Goal: Task Accomplishment & Management: Use online tool/utility

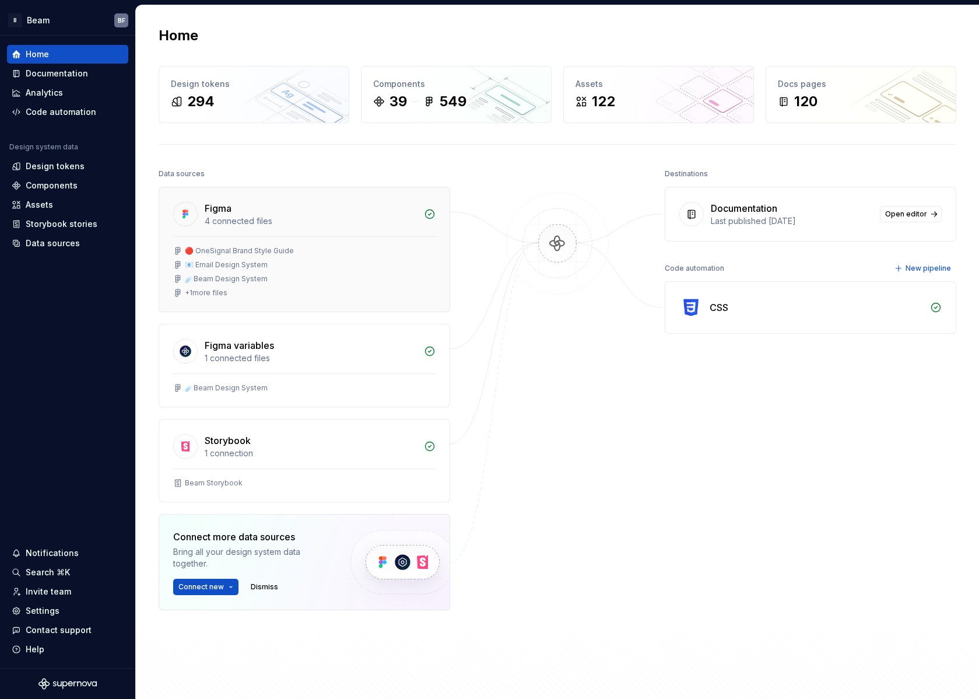
click at [216, 293] on div "+ 1 more files" at bounding box center [206, 292] width 43 height 9
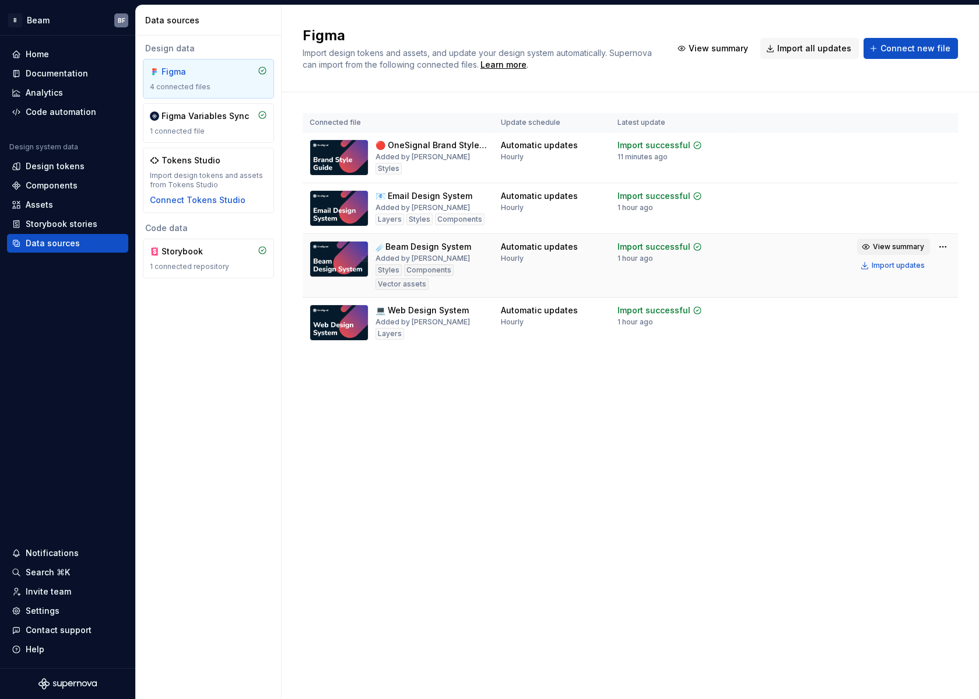
click at [887, 250] on span "View summary" at bounding box center [898, 246] width 51 height 9
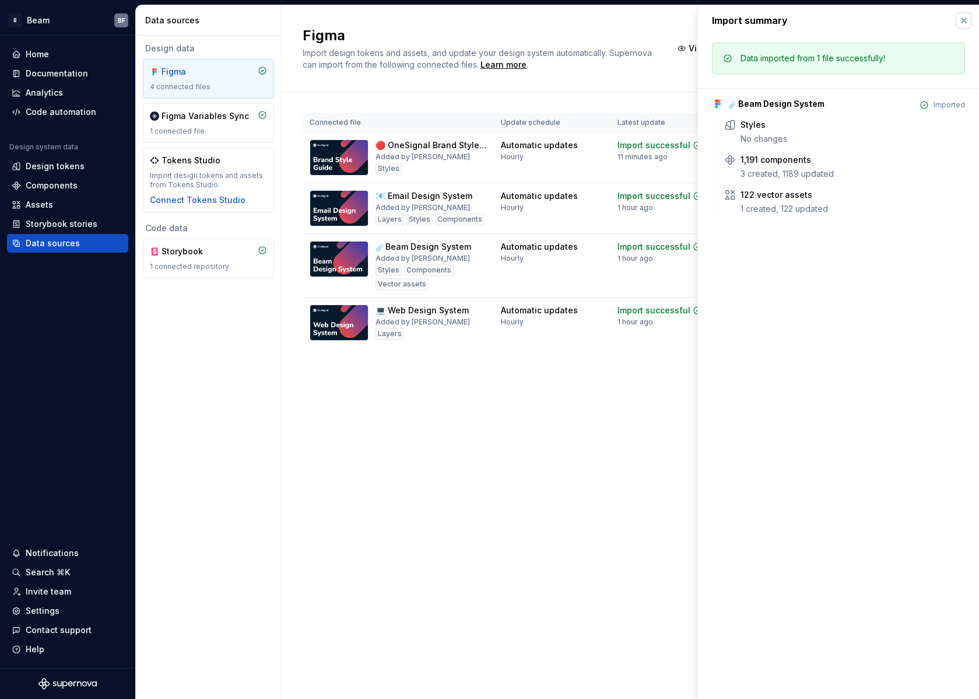
click at [958, 22] on button "button" at bounding box center [964, 20] width 16 height 16
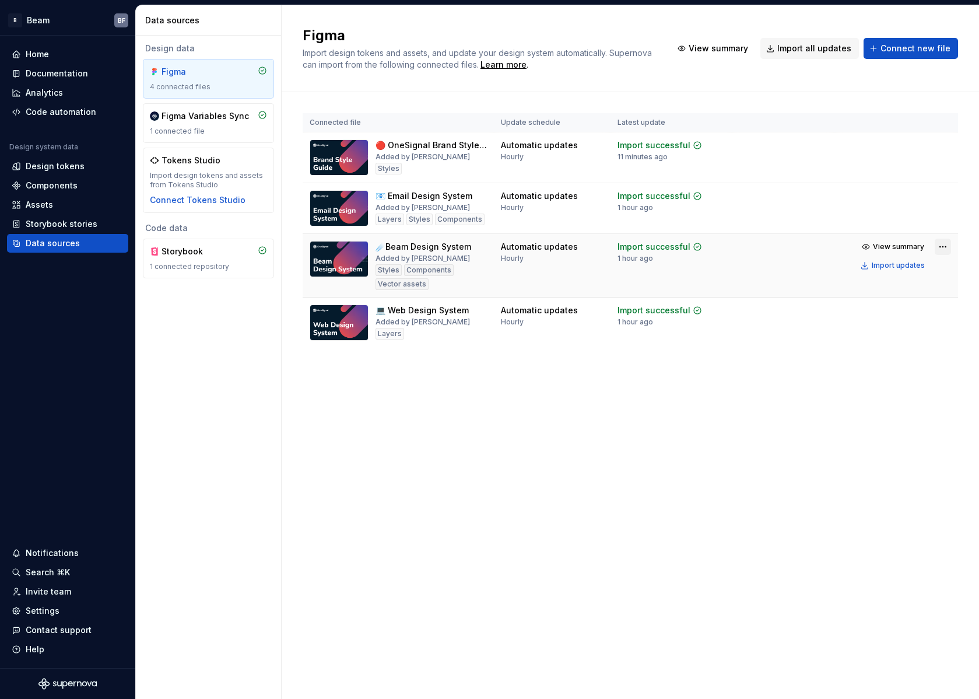
click at [944, 246] on html "B Beam BF Home Documentation Analytics Code automation Design system data Desig…" at bounding box center [489, 349] width 979 height 699
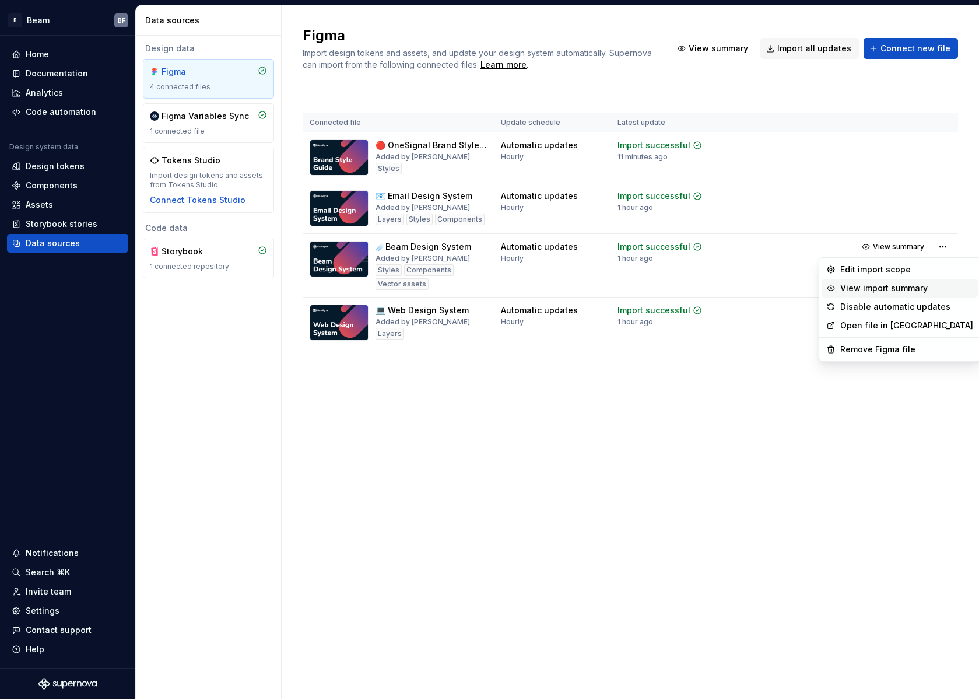
click at [837, 281] on div "View import summary" at bounding box center [900, 288] width 156 height 19
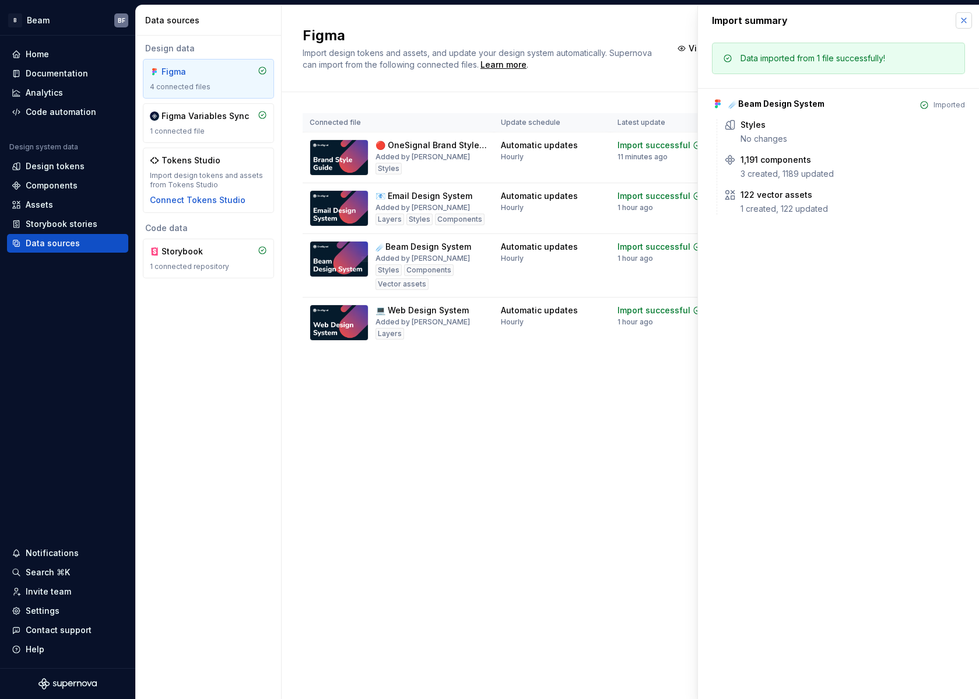
click at [958, 13] on button "button" at bounding box center [964, 20] width 16 height 16
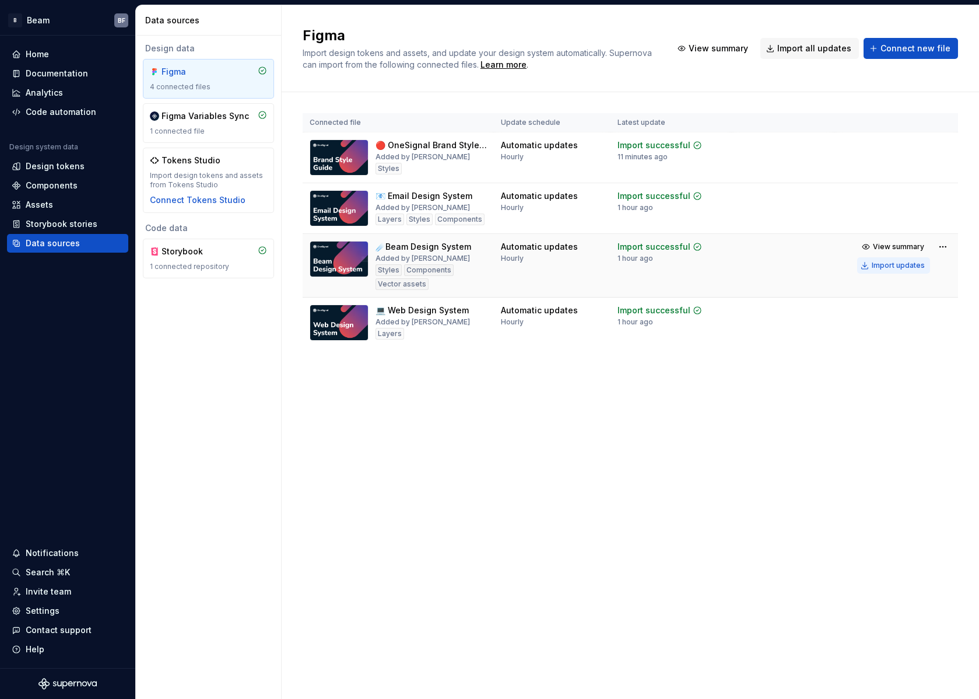
click at [888, 268] on div "Import updates" at bounding box center [898, 265] width 53 height 9
click at [899, 249] on span "View summary" at bounding box center [898, 246] width 51 height 9
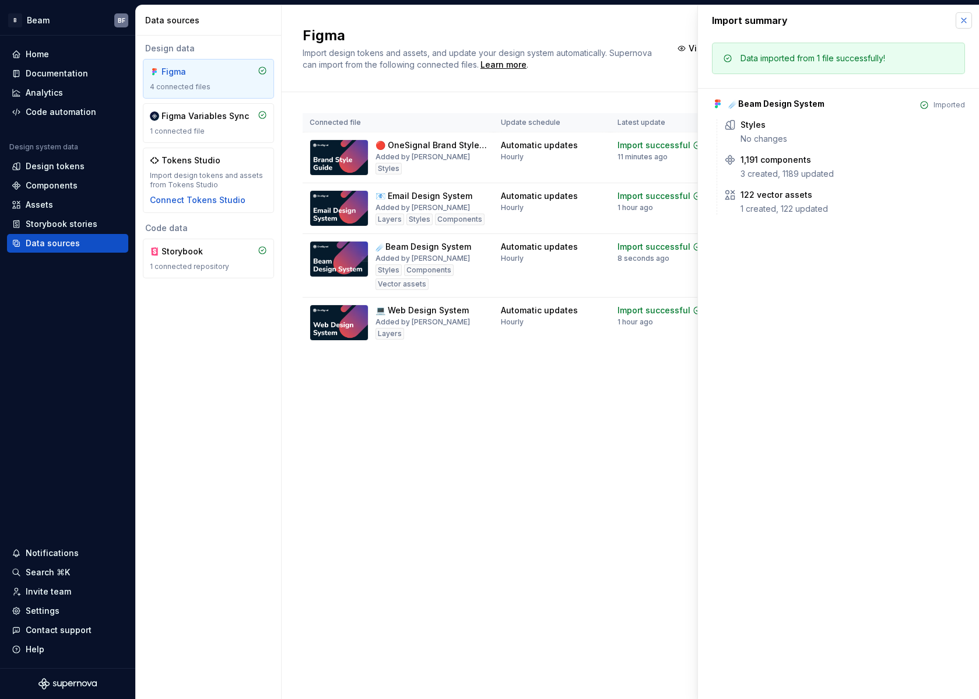
click at [960, 22] on button "button" at bounding box center [964, 20] width 16 height 16
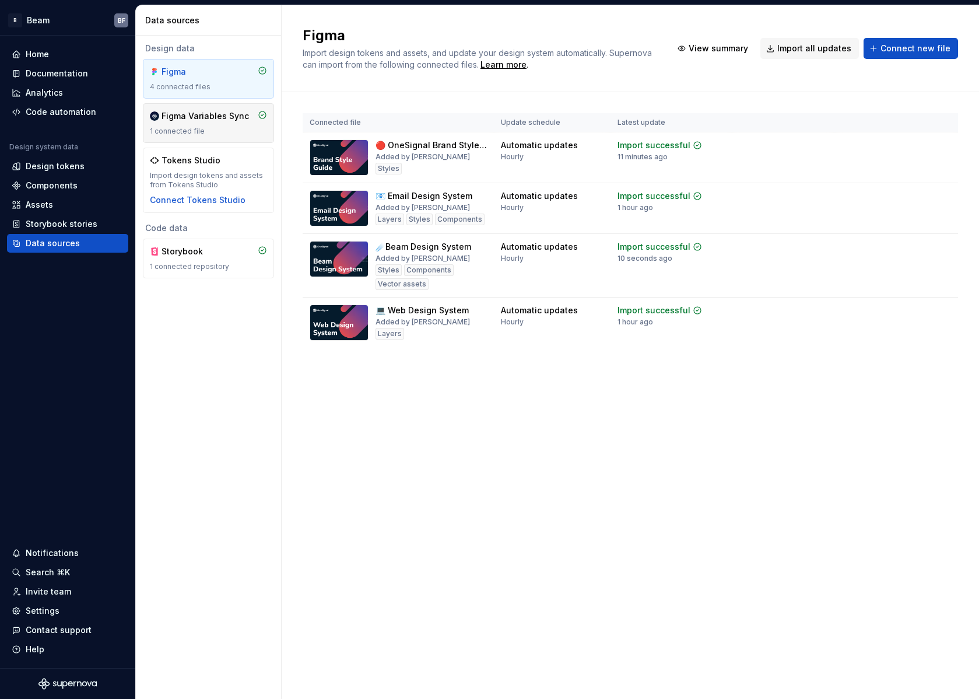
click at [205, 124] on div "Figma Variables Sync 1 connected file" at bounding box center [208, 123] width 117 height 26
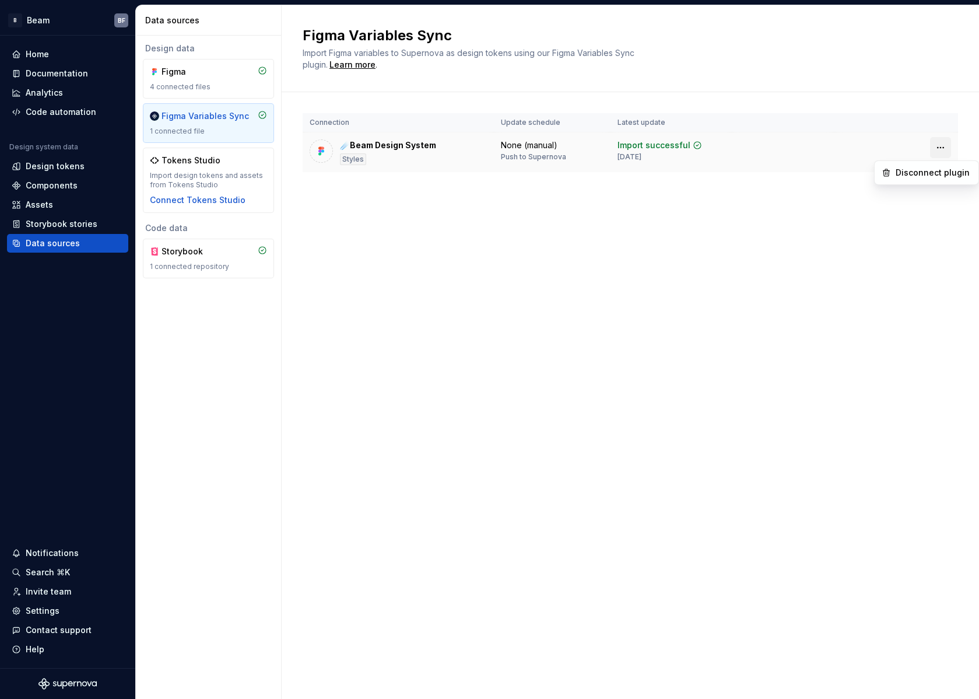
click at [940, 149] on html "B Beam BF Home Documentation Analytics Code automation Design system data Desig…" at bounding box center [489, 349] width 979 height 699
click at [774, 145] on html "B Beam BF Home Documentation Analytics Code automation Design system data Desig…" at bounding box center [489, 349] width 979 height 699
click at [400, 142] on div "☄️Beam Design System" at bounding box center [388, 145] width 96 height 12
click at [937, 143] on html "B Beam BF Home Documentation Analytics Code automation Design system data Desig…" at bounding box center [489, 349] width 979 height 699
click at [814, 135] on html "B Beam BF Home Documentation Analytics Code automation Design system data Desig…" at bounding box center [489, 349] width 979 height 699
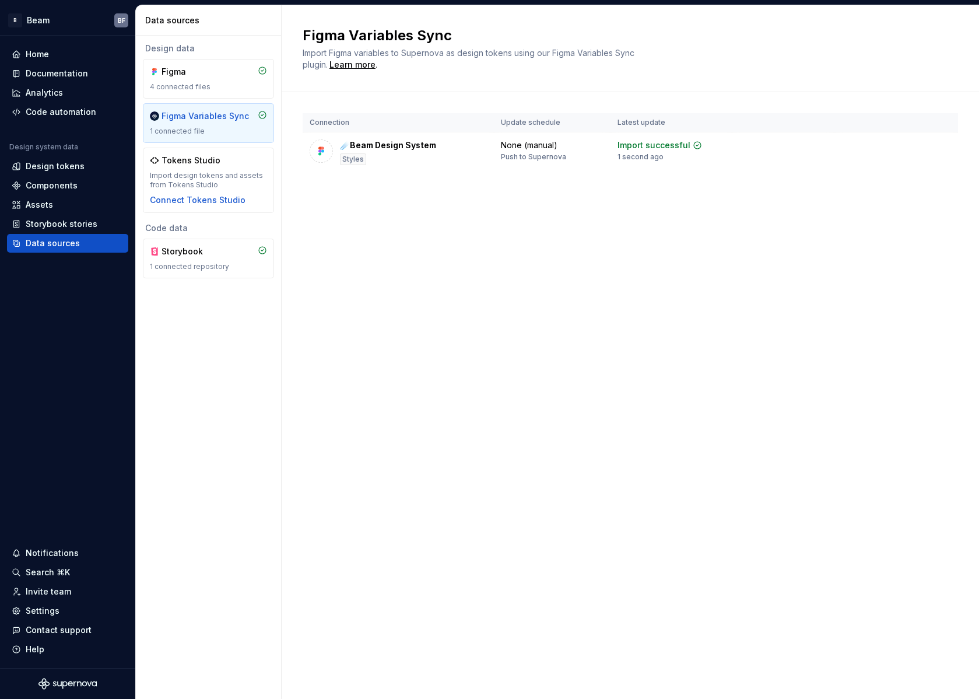
click at [589, 243] on div "Figma Variables Sync Import Figma variables to Supernova as design tokens using…" at bounding box center [631, 352] width 698 height 694
click at [60, 162] on div "Design tokens" at bounding box center [55, 166] width 59 height 12
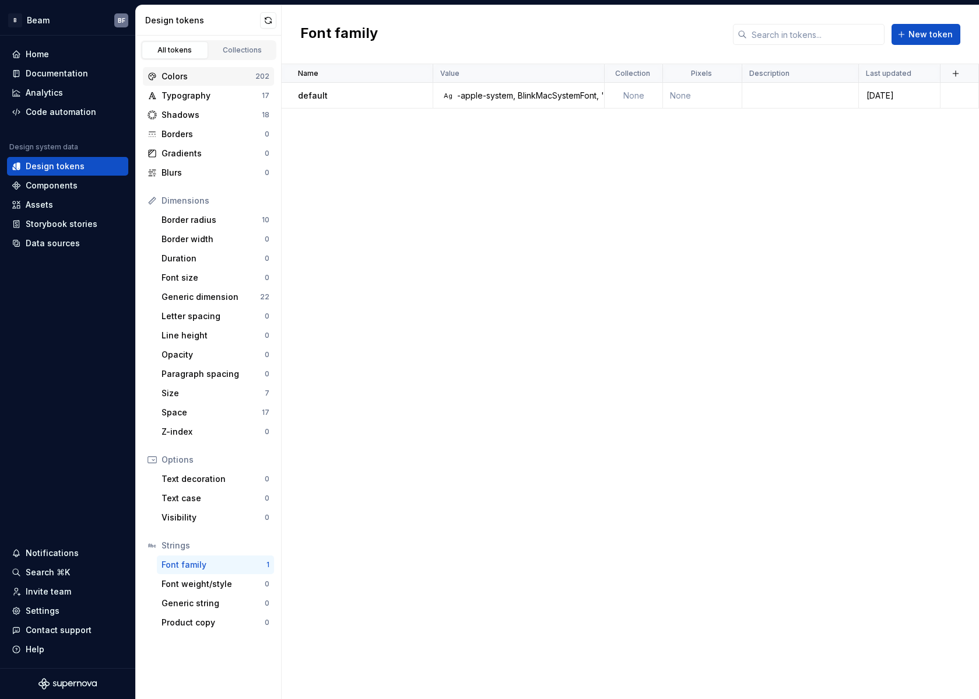
click at [185, 76] on div "Colors" at bounding box center [209, 77] width 94 height 12
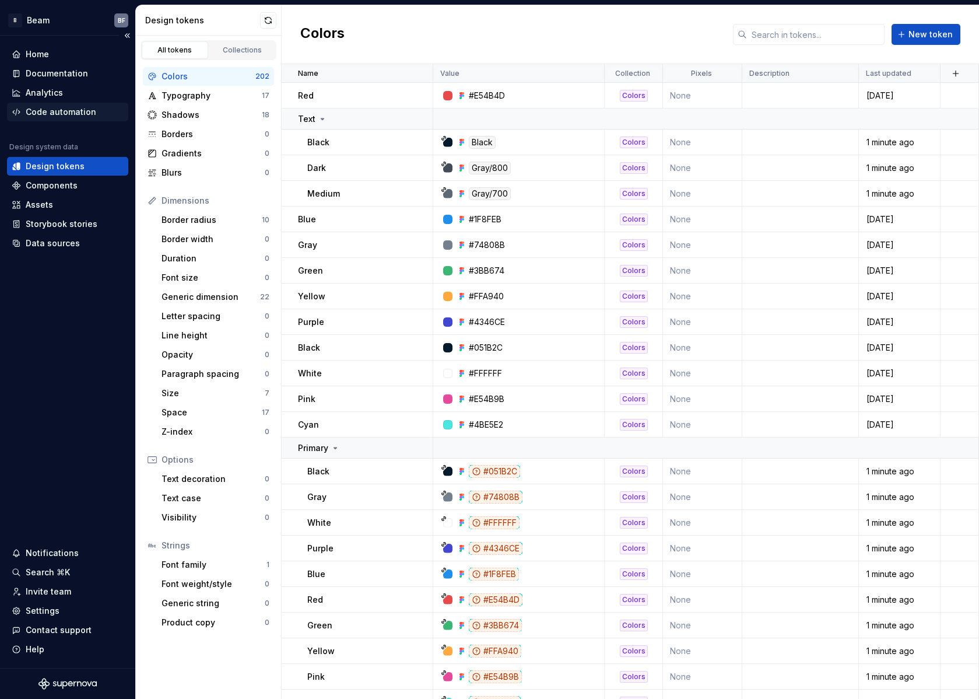
click at [54, 117] on div "Code automation" at bounding box center [61, 112] width 71 height 12
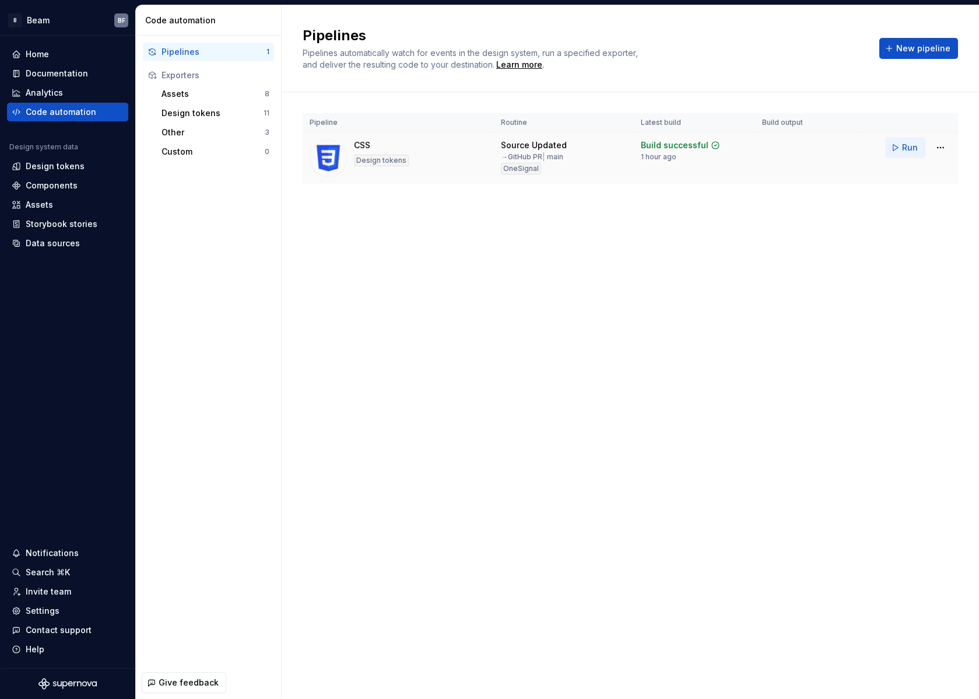
click at [899, 151] on button "Run" at bounding box center [906, 147] width 40 height 21
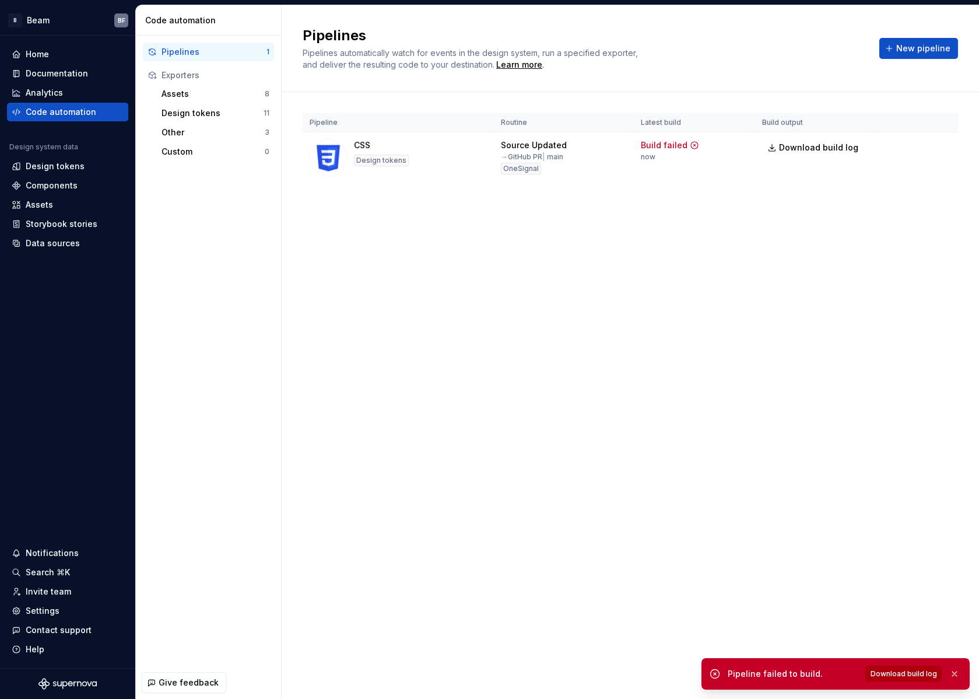
click at [900, 672] on span "Download build log" at bounding box center [904, 673] width 67 height 9
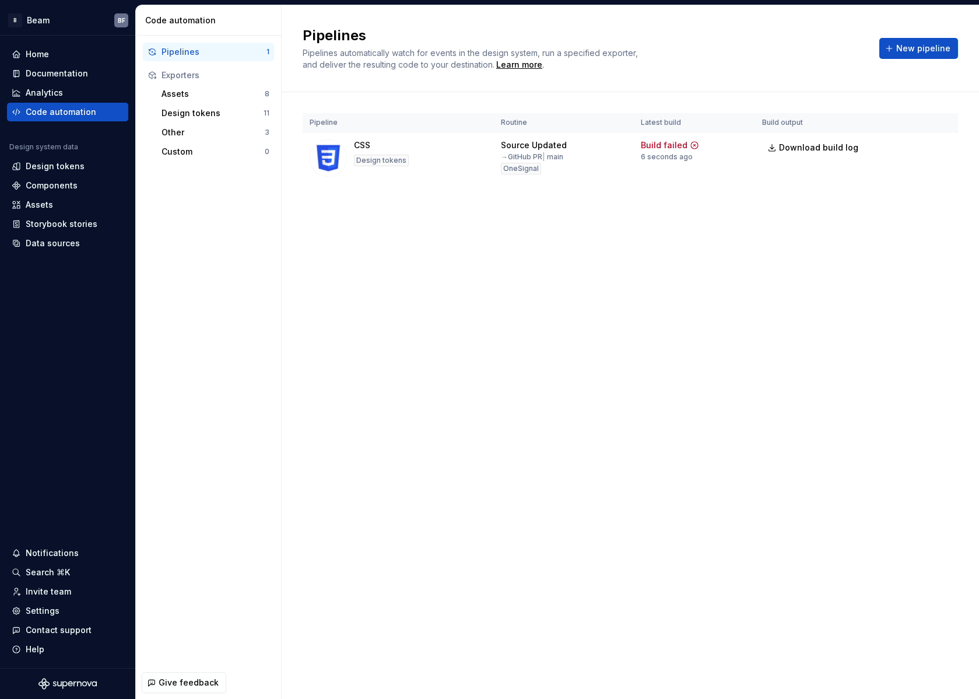
click at [927, 8] on div "Pipelines Pipelines automatically watch for events in the design system, run a …" at bounding box center [631, 48] width 698 height 87
click at [900, 145] on button "Run" at bounding box center [906, 147] width 40 height 21
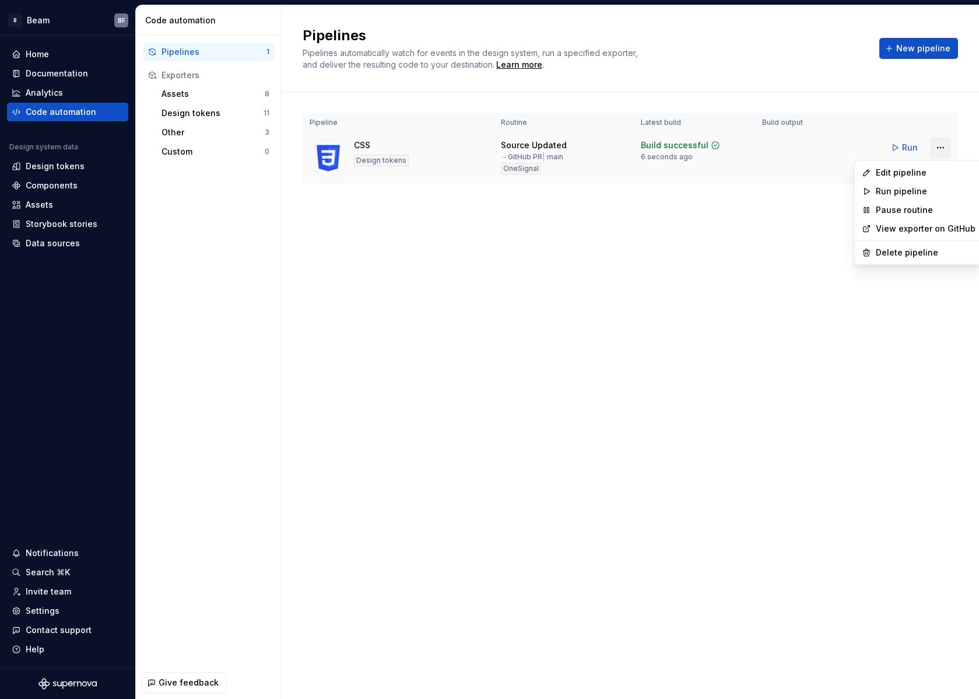
click at [943, 152] on html "B Beam BF Home Documentation Analytics Code automation Design system data Desig…" at bounding box center [489, 349] width 979 height 699
click at [809, 84] on html "B Beam BF Home Documentation Analytics Code automation Design system data Desig…" at bounding box center [489, 349] width 979 height 699
click at [942, 150] on html "B Beam BF Home Documentation Analytics Code automation Design system data Desig…" at bounding box center [489, 349] width 979 height 699
click at [887, 166] on div "Edit pipeline" at bounding box center [919, 172] width 123 height 19
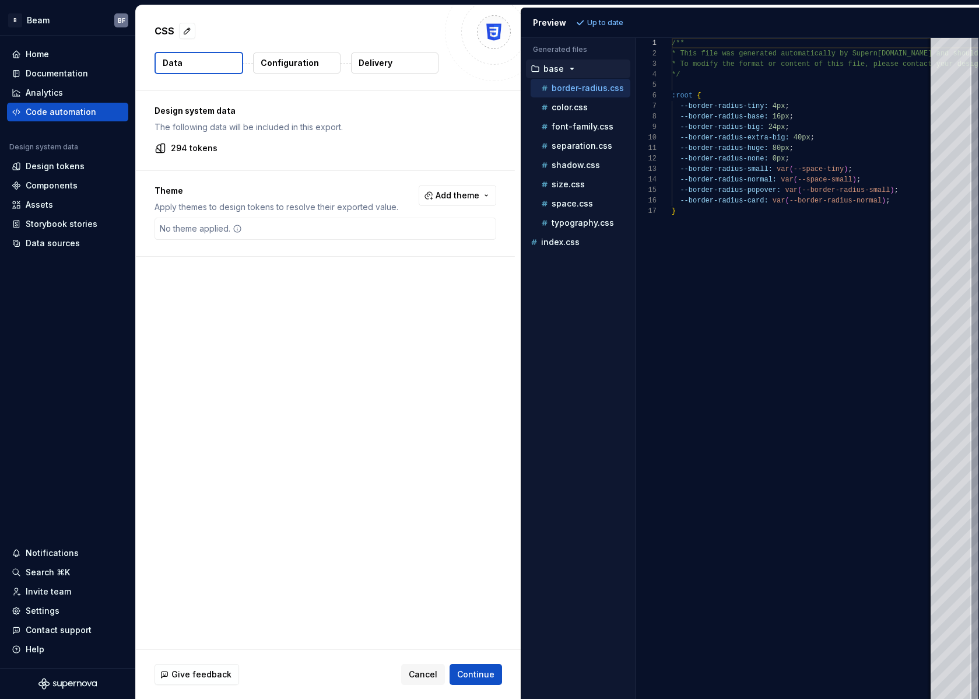
click at [383, 68] on p "Delivery" at bounding box center [376, 63] width 34 height 12
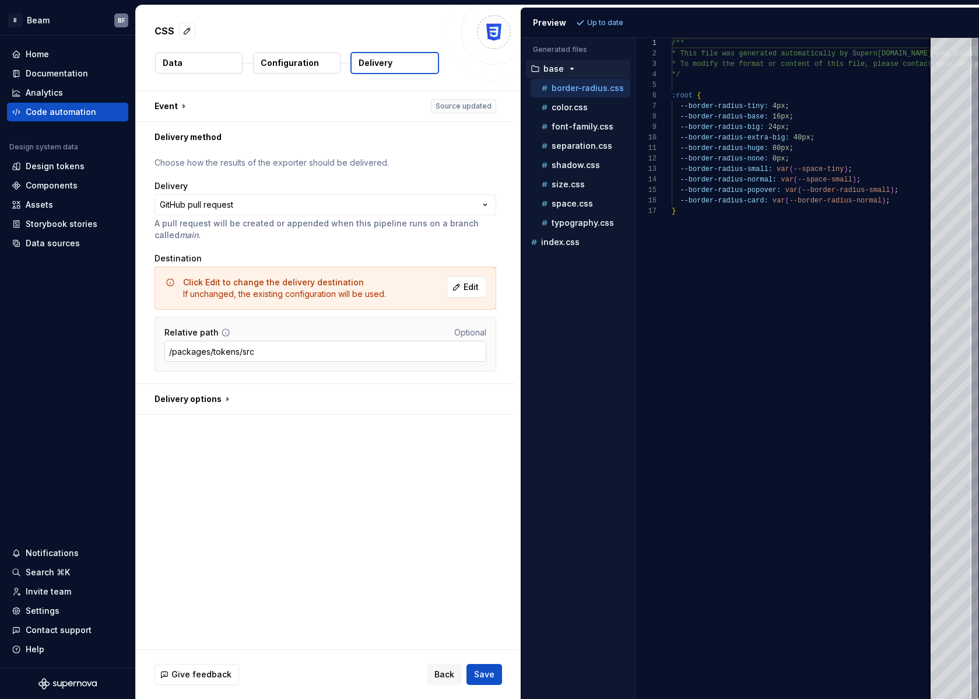
click at [350, 343] on input "/packages/tokens/src" at bounding box center [326, 351] width 322 height 21
click at [473, 290] on span "Edit" at bounding box center [471, 287] width 15 height 12
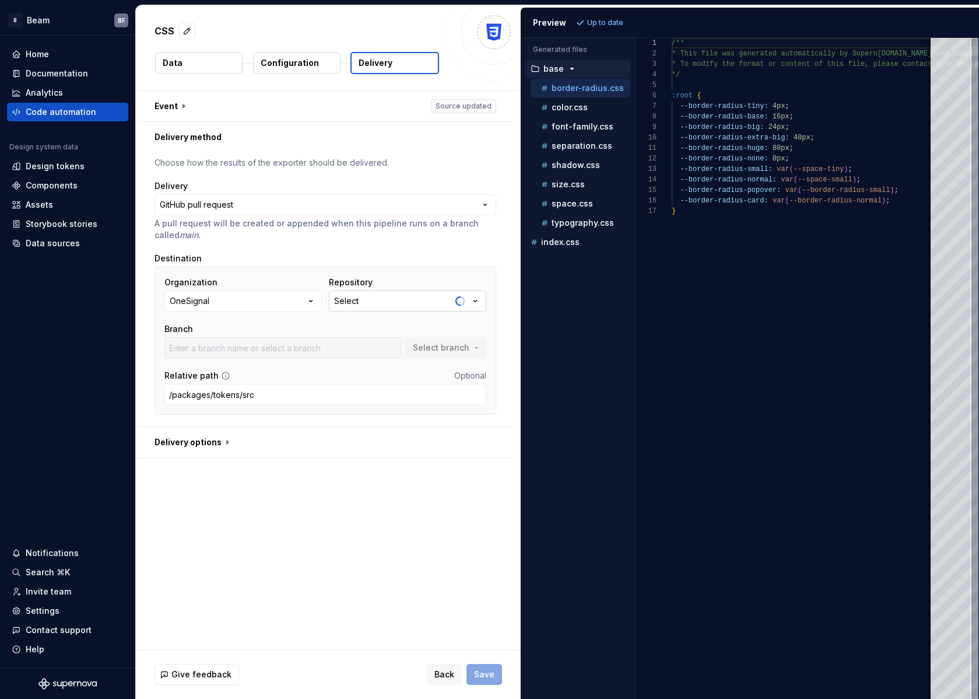
click at [360, 303] on button "Select" at bounding box center [408, 301] width 158 height 21
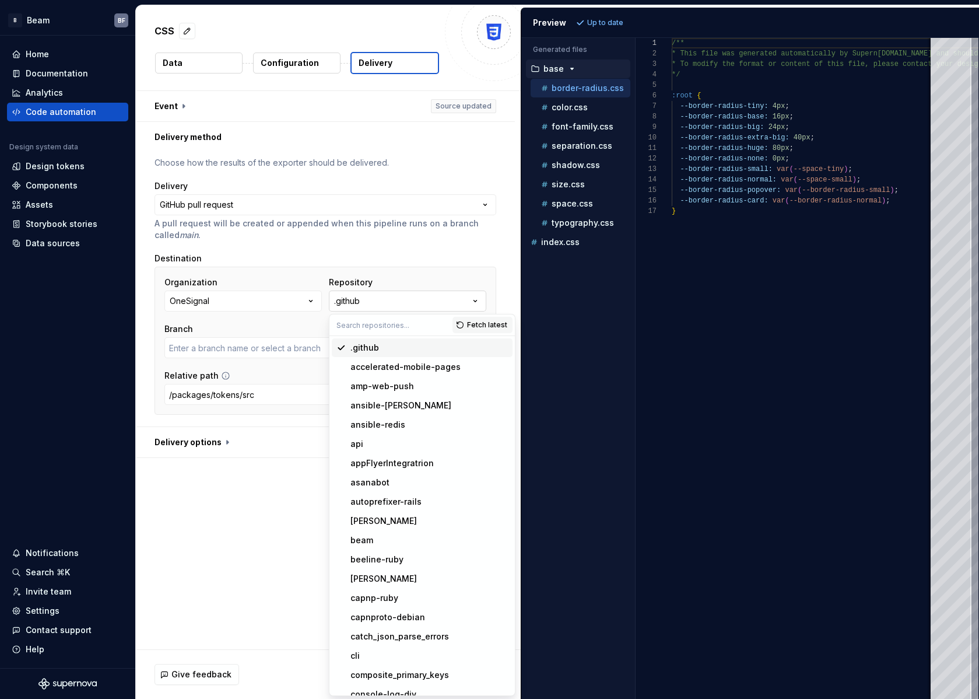
type input "main"
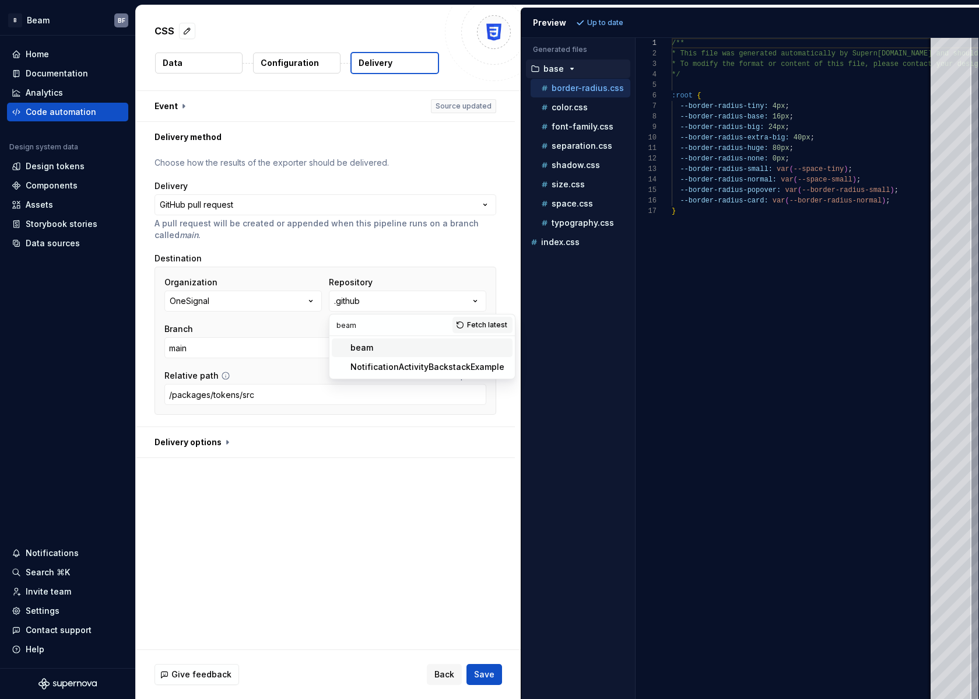
type input "beam"
click at [371, 340] on span "beam" at bounding box center [422, 347] width 181 height 19
click at [429, 353] on span "Select branch" at bounding box center [441, 348] width 57 height 12
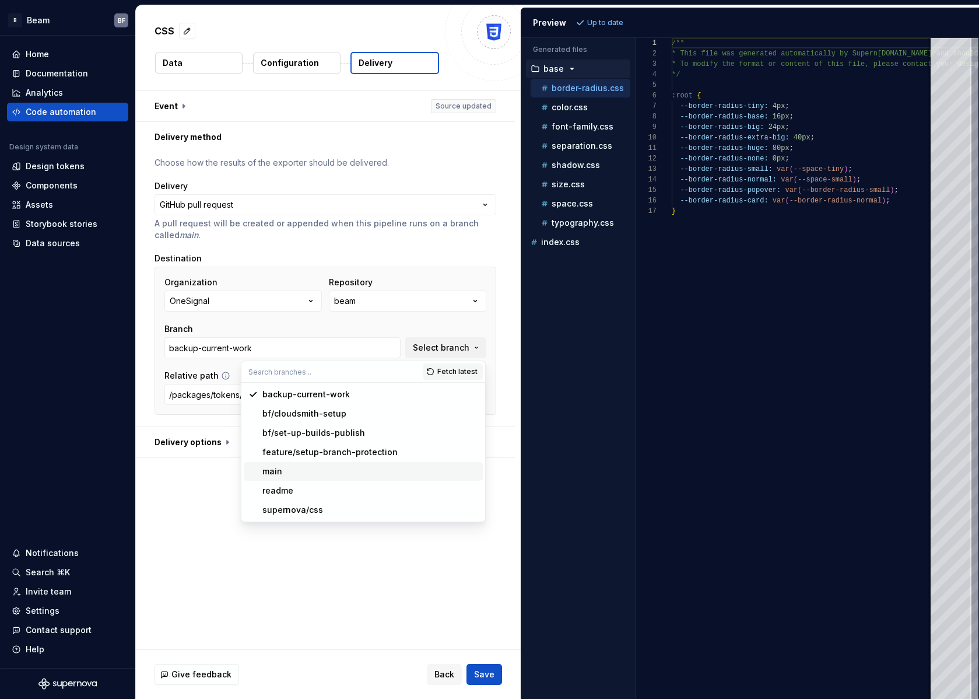
click at [302, 470] on div "main" at bounding box center [371, 472] width 216 height 12
type input "main"
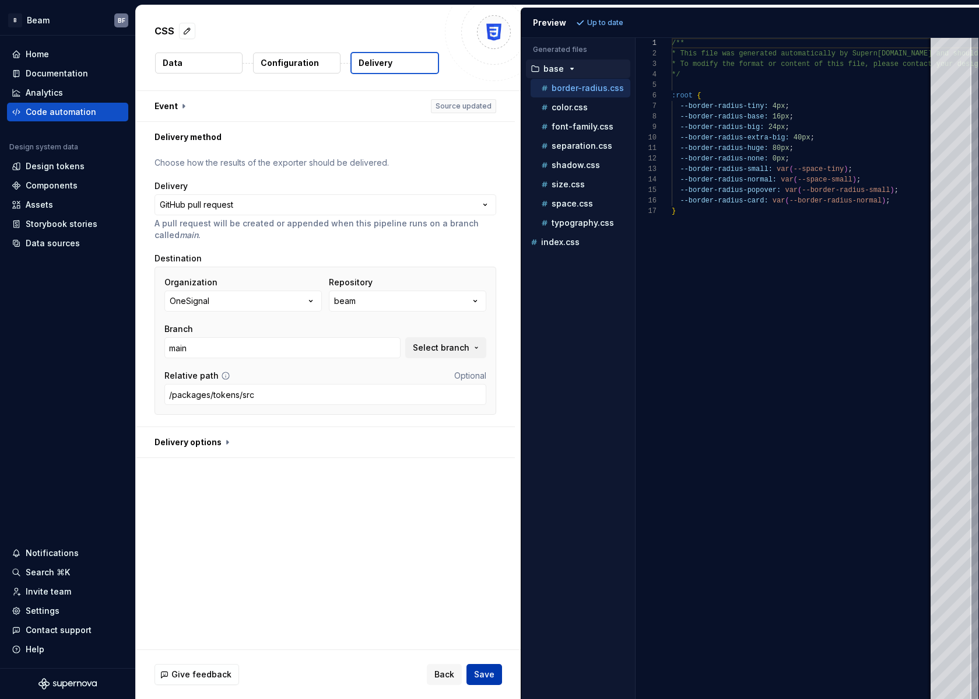
click at [484, 677] on span "Save" at bounding box center [484, 675] width 20 height 12
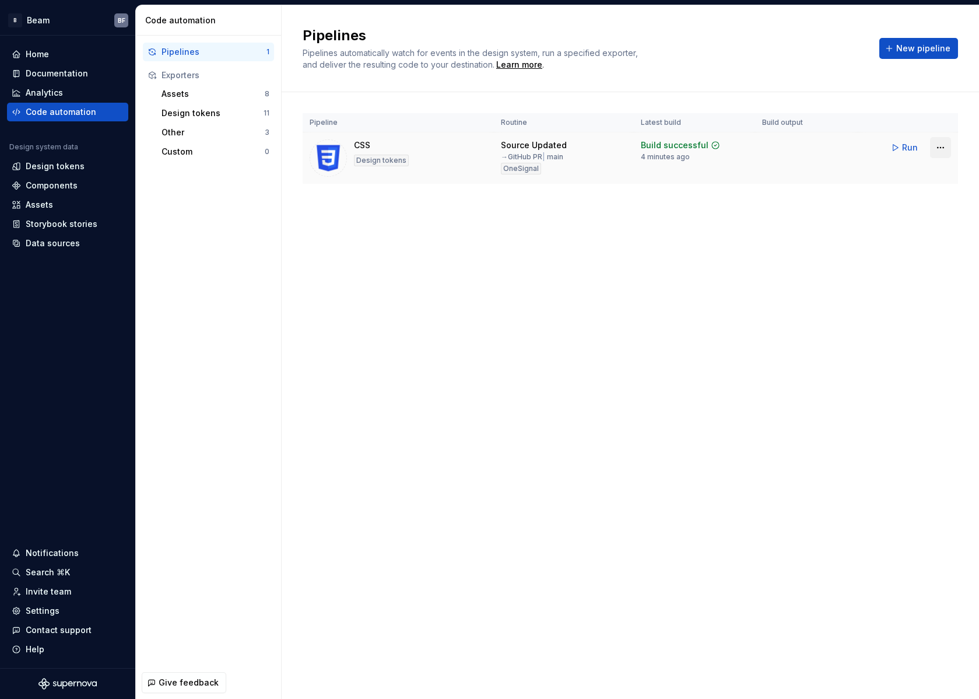
click at [937, 144] on html "B Beam BF Home Documentation Analytics Code automation Design system data Desig…" at bounding box center [489, 349] width 979 height 699
click at [907, 176] on div "Edit pipeline" at bounding box center [926, 173] width 100 height 12
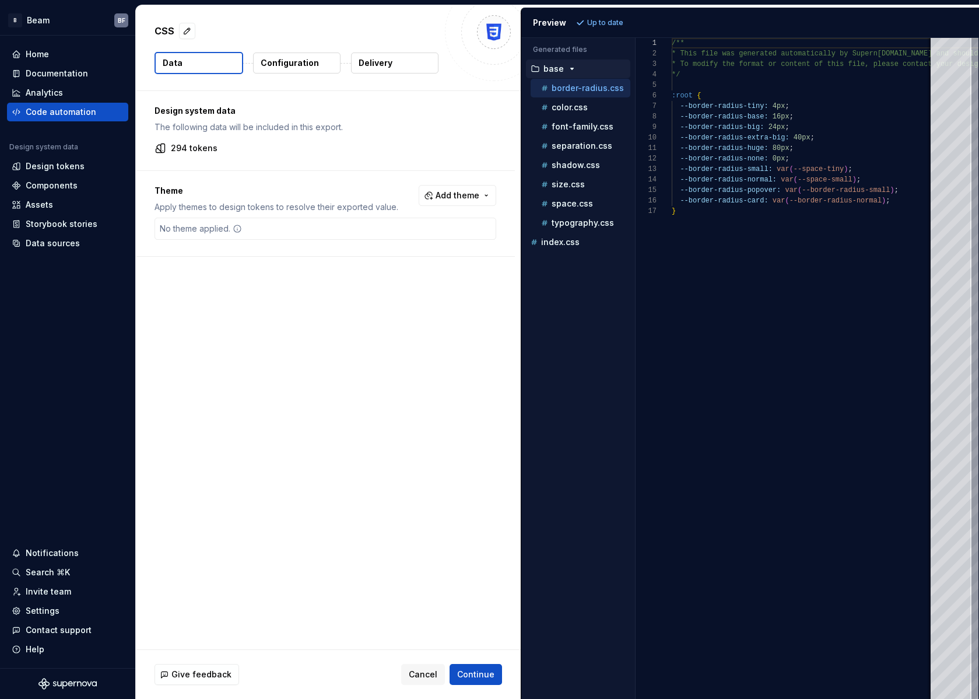
click at [269, 60] on p "Configuration" at bounding box center [290, 63] width 58 height 12
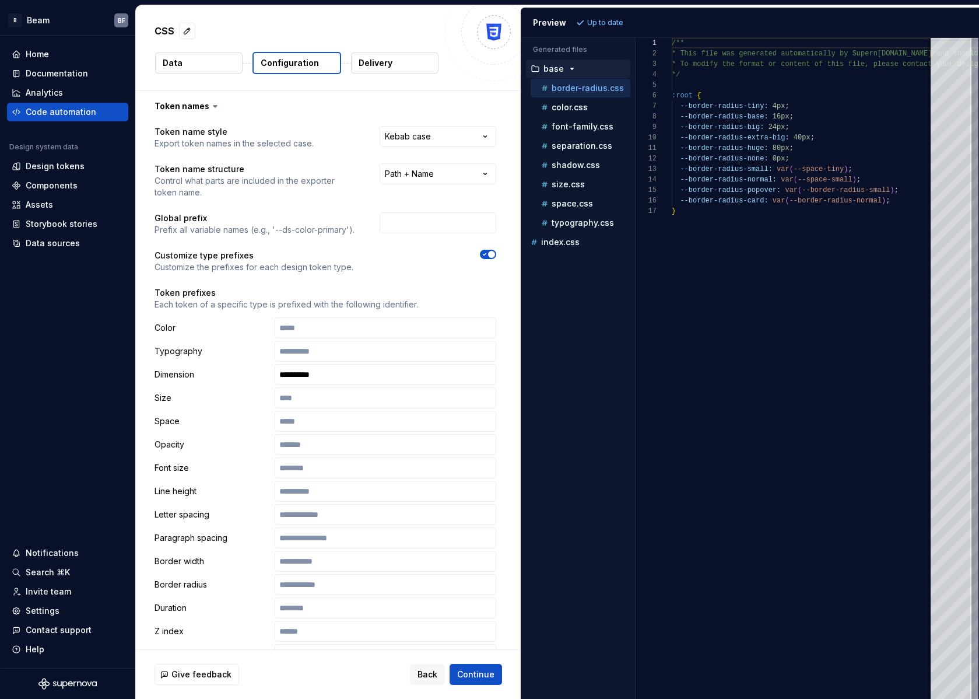
click at [390, 62] on p "Delivery" at bounding box center [376, 63] width 34 height 12
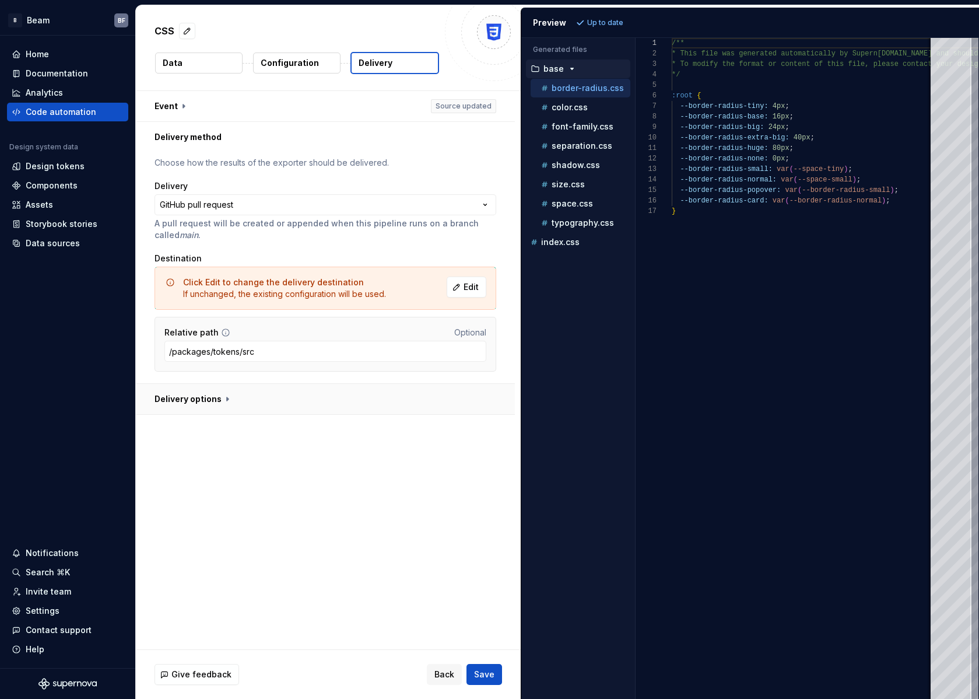
click at [213, 403] on button "button" at bounding box center [325, 399] width 379 height 30
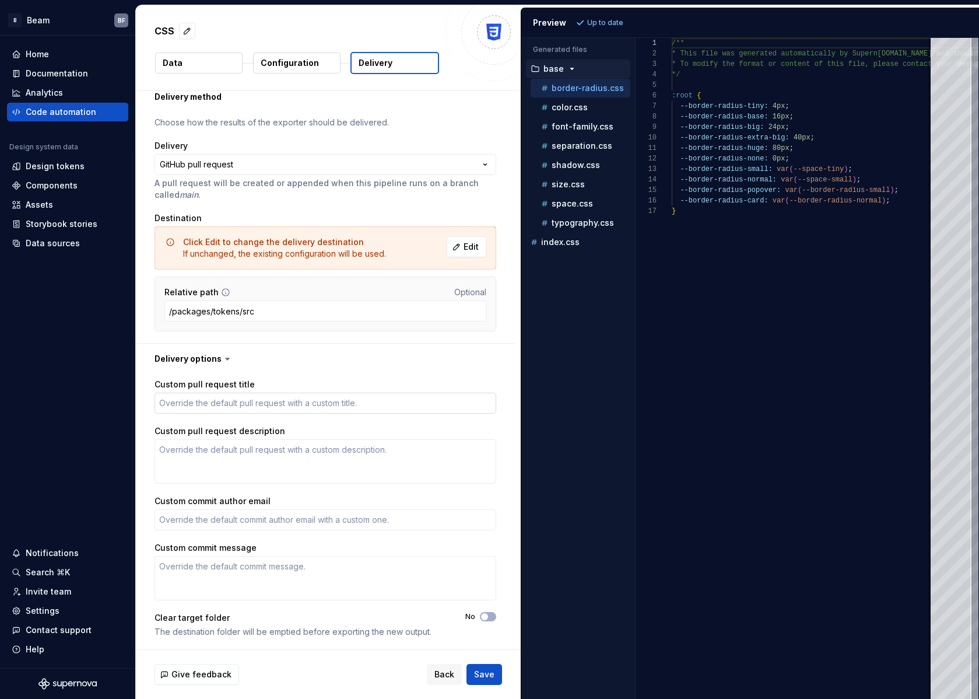
scroll to position [41, 0]
click at [477, 614] on div "No" at bounding box center [481, 615] width 31 height 9
click at [485, 615] on span "button" at bounding box center [484, 616] width 7 height 7
click at [485, 615] on icon "button" at bounding box center [485, 616] width 3 height 2
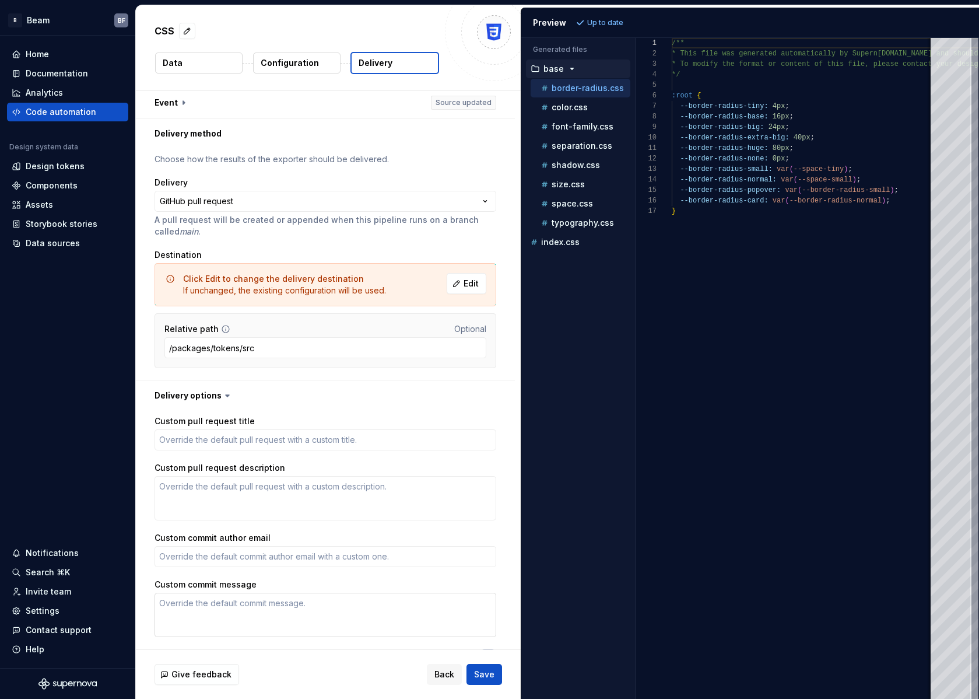
scroll to position [0, 0]
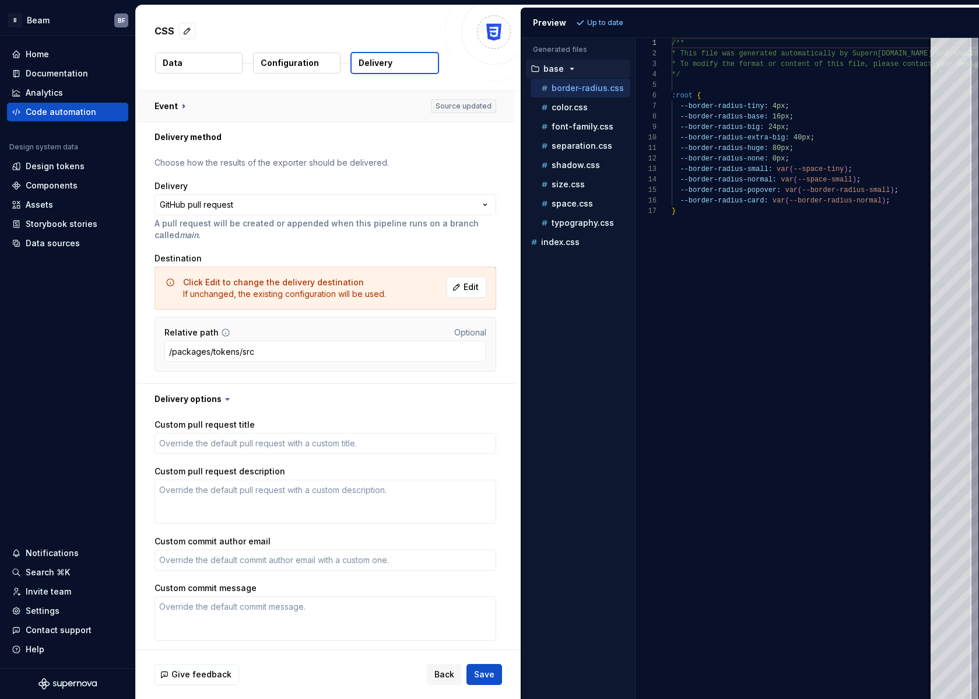
click at [187, 103] on button "button" at bounding box center [325, 106] width 379 height 30
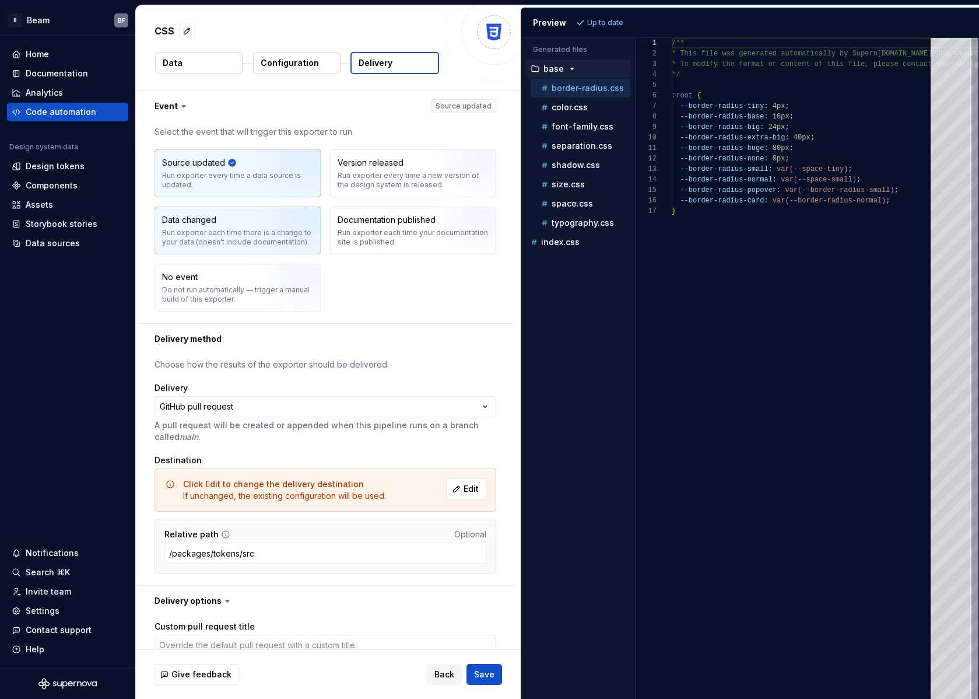
click at [285, 223] on img "button" at bounding box center [292, 234] width 75 height 78
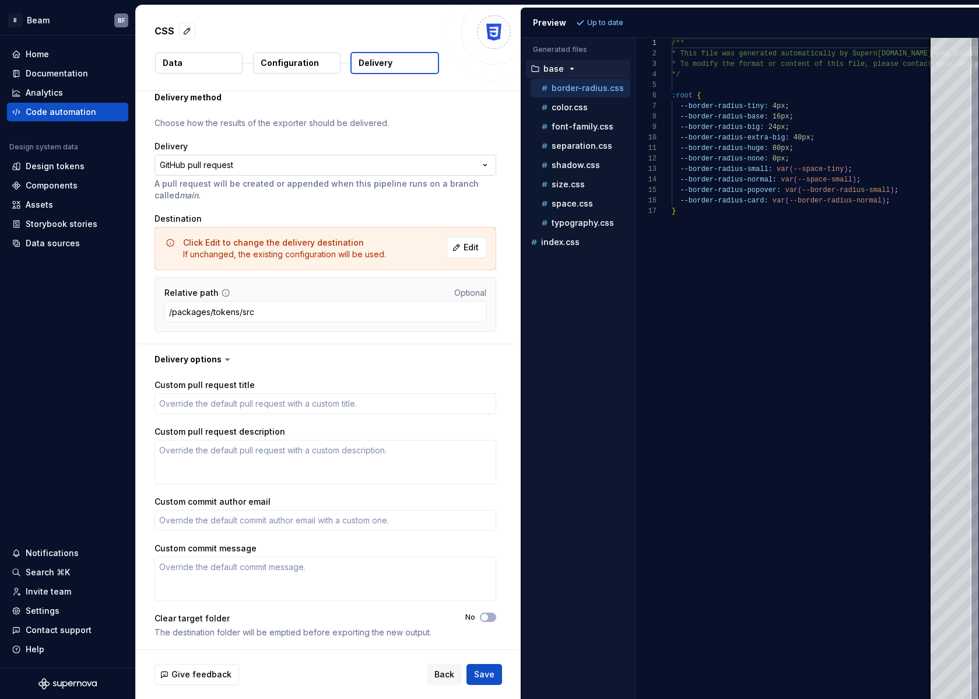
scroll to position [243, 0]
click at [222, 356] on icon at bounding box center [228, 358] width 12 height 12
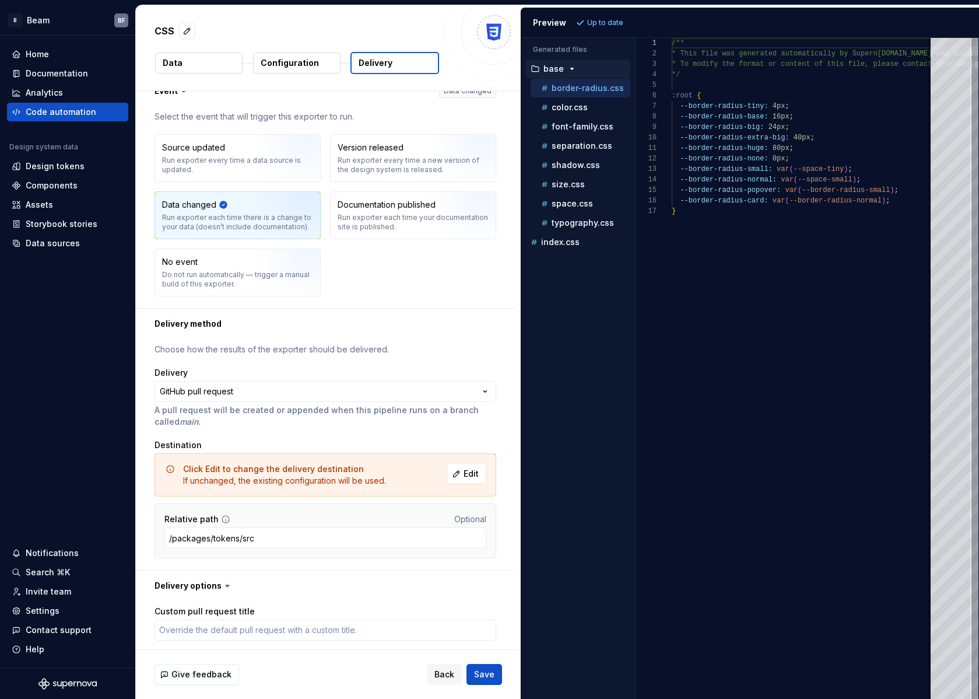
scroll to position [0, 0]
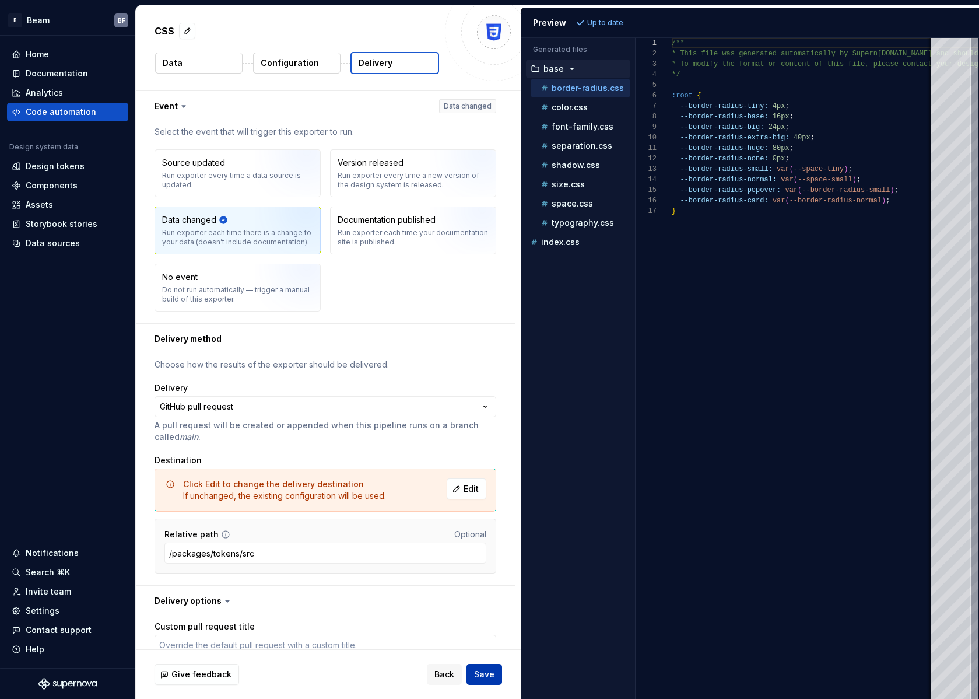
click at [490, 683] on button "Save" at bounding box center [485, 674] width 36 height 21
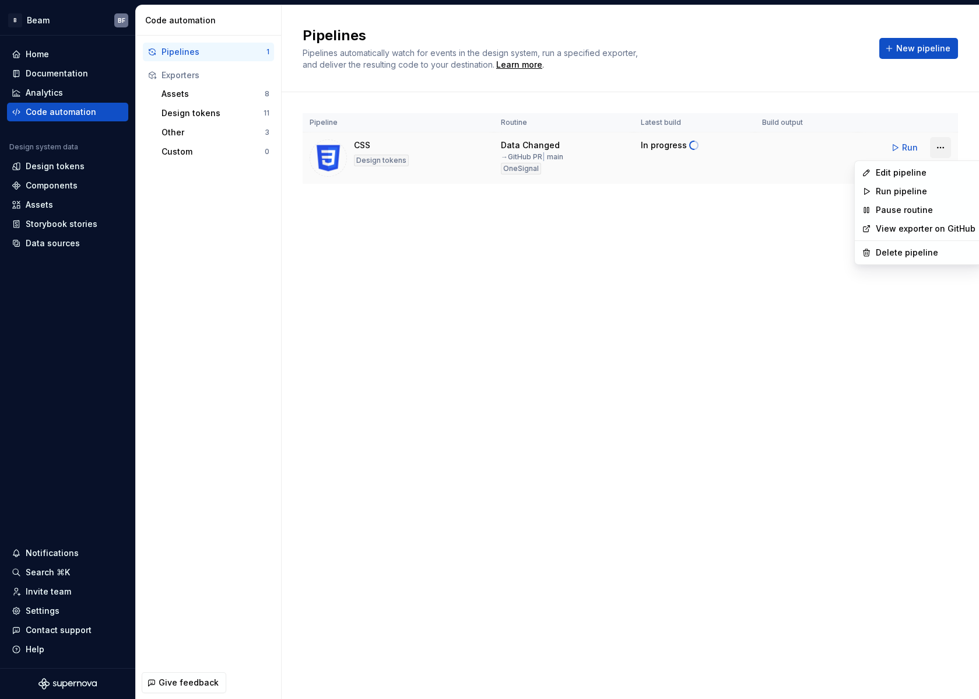
click at [939, 149] on html "B Beam BF Home Documentation Analytics Code automation Design system data Desig…" at bounding box center [489, 349] width 979 height 699
click at [901, 177] on div "Edit pipeline" at bounding box center [926, 173] width 100 height 12
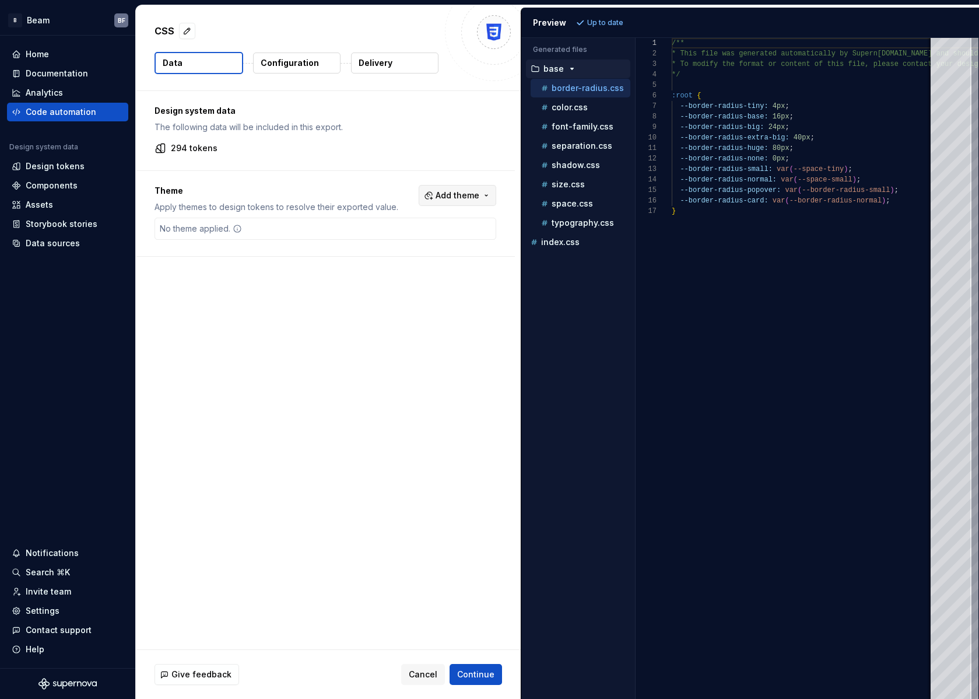
click at [432, 193] on button "Add theme" at bounding box center [458, 195] width 78 height 21
click at [316, 200] on html "B Beam BF Home Documentation Analytics Code automation Design system data Desig…" at bounding box center [489, 349] width 979 height 699
click at [181, 148] on p "294 tokens" at bounding box center [194, 148] width 47 height 12
drag, startPoint x: 253, startPoint y: 227, endPoint x: 240, endPoint y: 230, distance: 13.2
click at [252, 228] on div "No theme applied." at bounding box center [326, 229] width 342 height 22
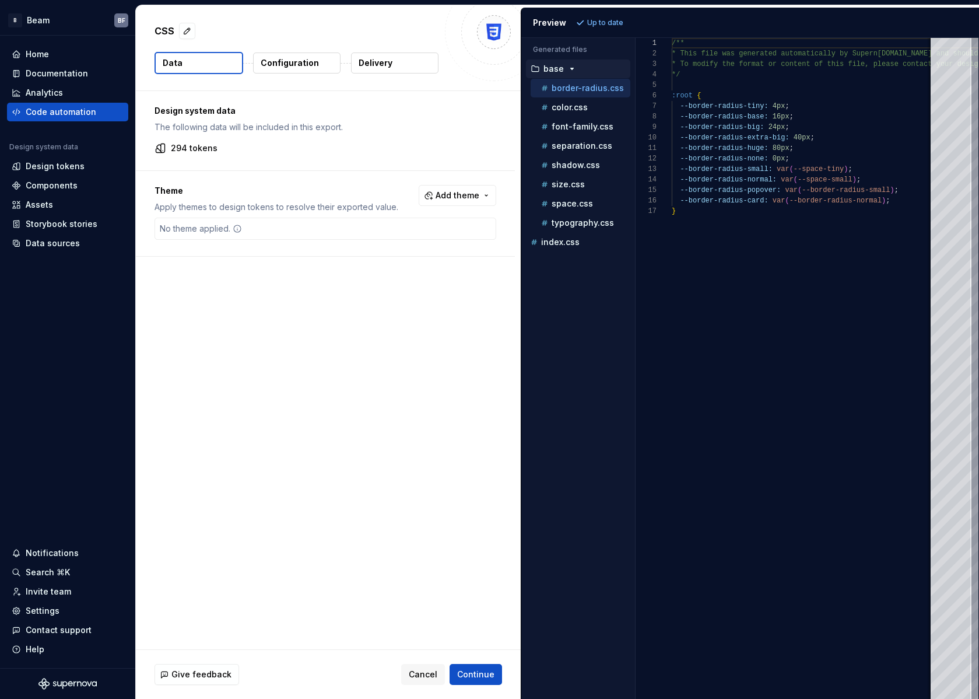
click at [237, 229] on icon at bounding box center [237, 228] width 7 height 7
click at [436, 190] on button "Add theme" at bounding box center [458, 195] width 78 height 21
click at [397, 193] on html "B Beam BF Home Documentation Analytics Code automation Design system data Desig…" at bounding box center [489, 349] width 979 height 699
click at [295, 58] on p "Configuration" at bounding box center [290, 63] width 58 height 12
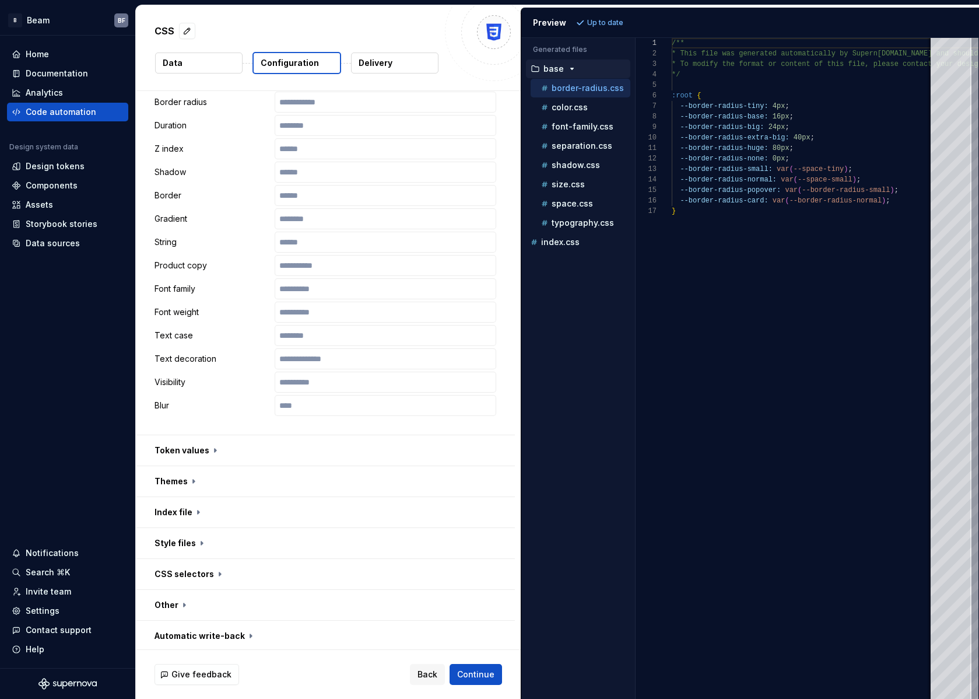
scroll to position [485, 0]
click at [193, 447] on button "button" at bounding box center [325, 448] width 379 height 30
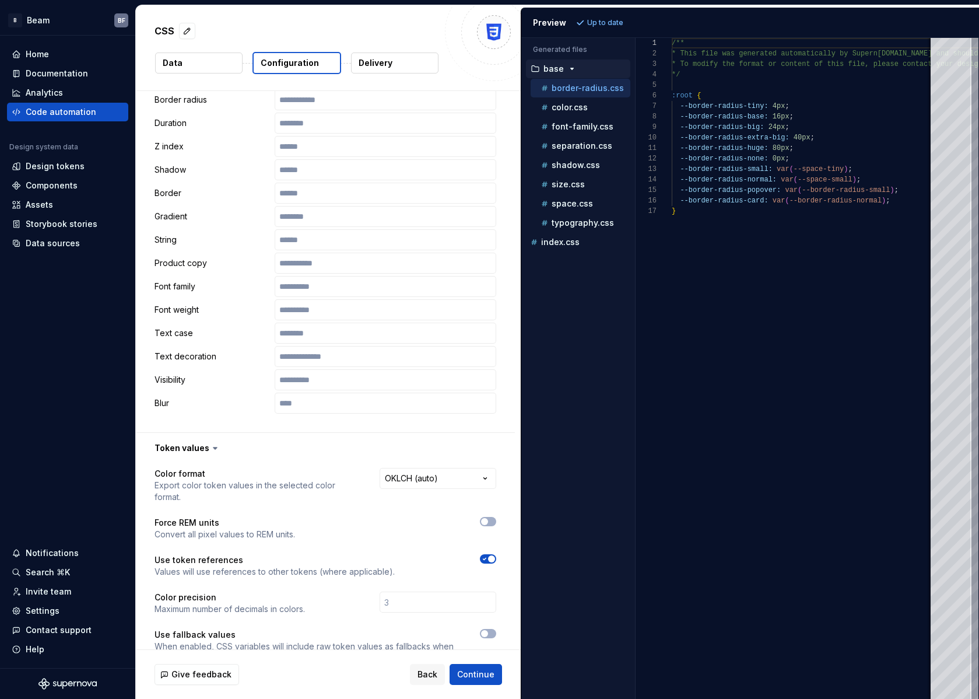
scroll to position [704, 0]
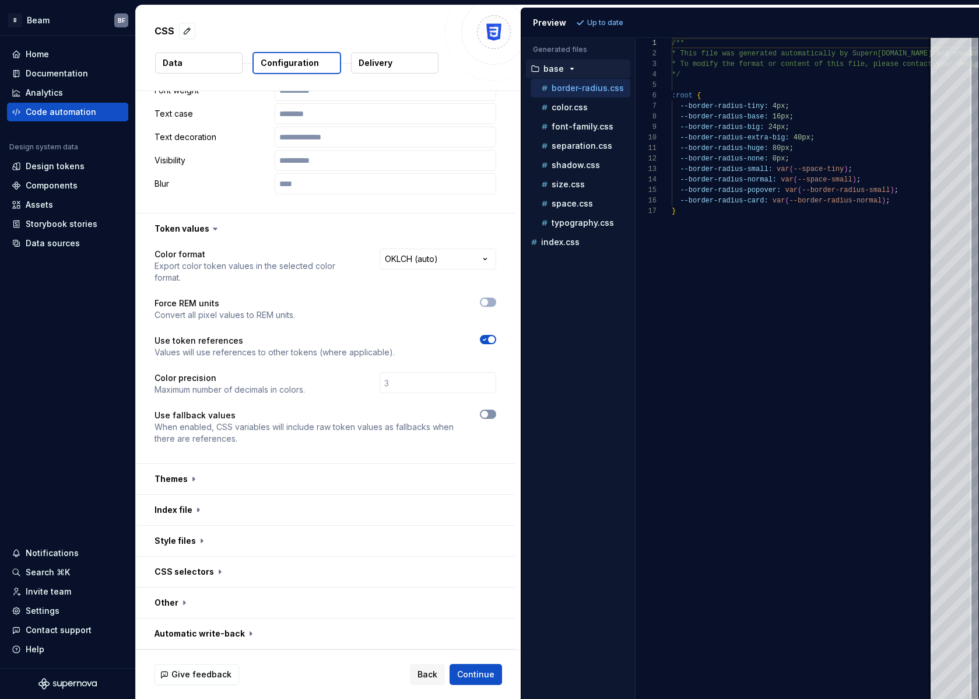
click at [489, 417] on button "button" at bounding box center [488, 414] width 16 height 9
click at [236, 475] on button "button" at bounding box center [325, 479] width 379 height 30
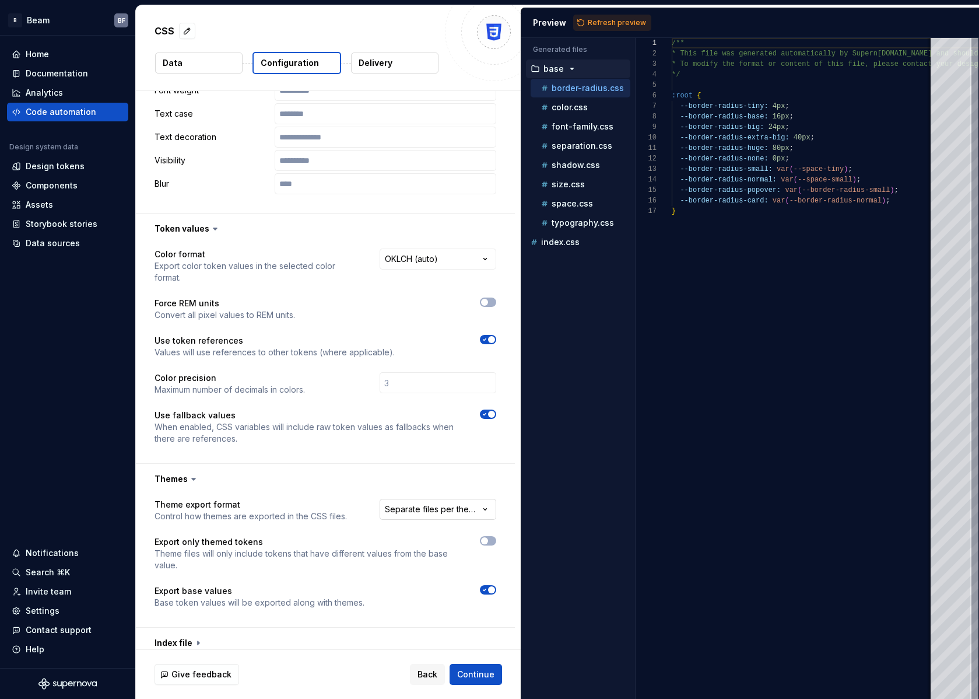
click at [411, 508] on html "**********" at bounding box center [489, 349] width 979 height 699
click at [431, 510] on html "**********" at bounding box center [489, 349] width 979 height 699
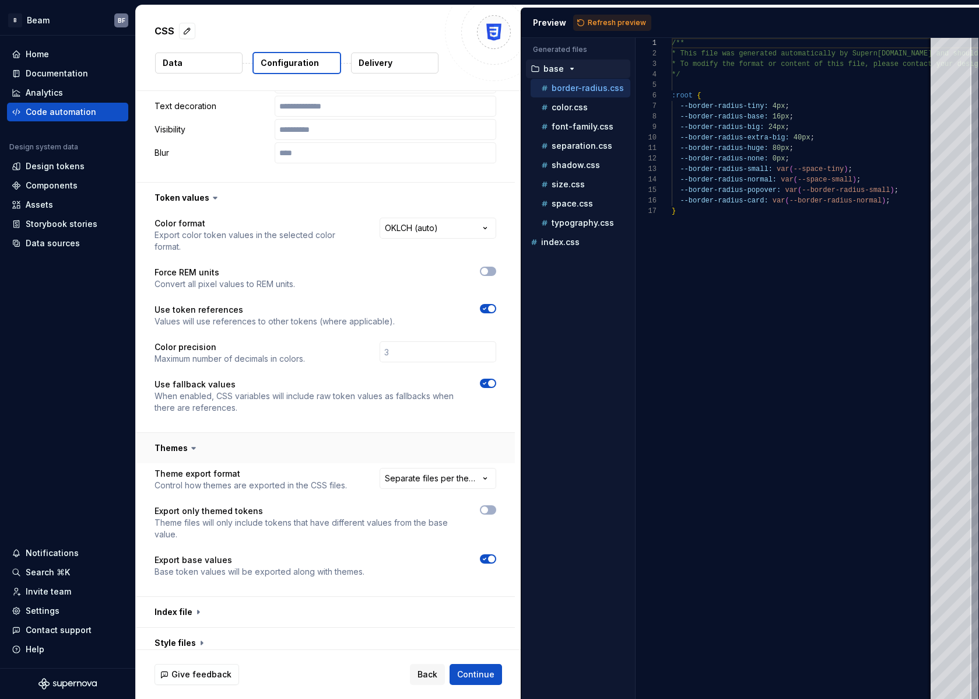
scroll to position [761, 0]
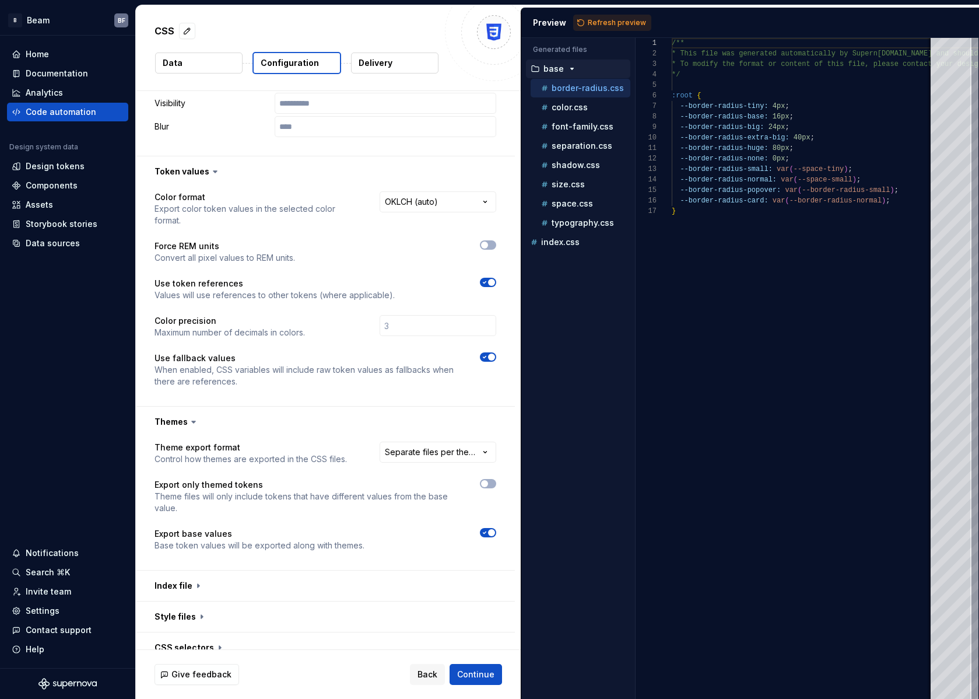
click at [195, 424] on icon at bounding box center [194, 422] width 12 height 12
click at [193, 424] on icon at bounding box center [194, 422] width 12 height 12
click at [182, 424] on button "button" at bounding box center [325, 422] width 379 height 30
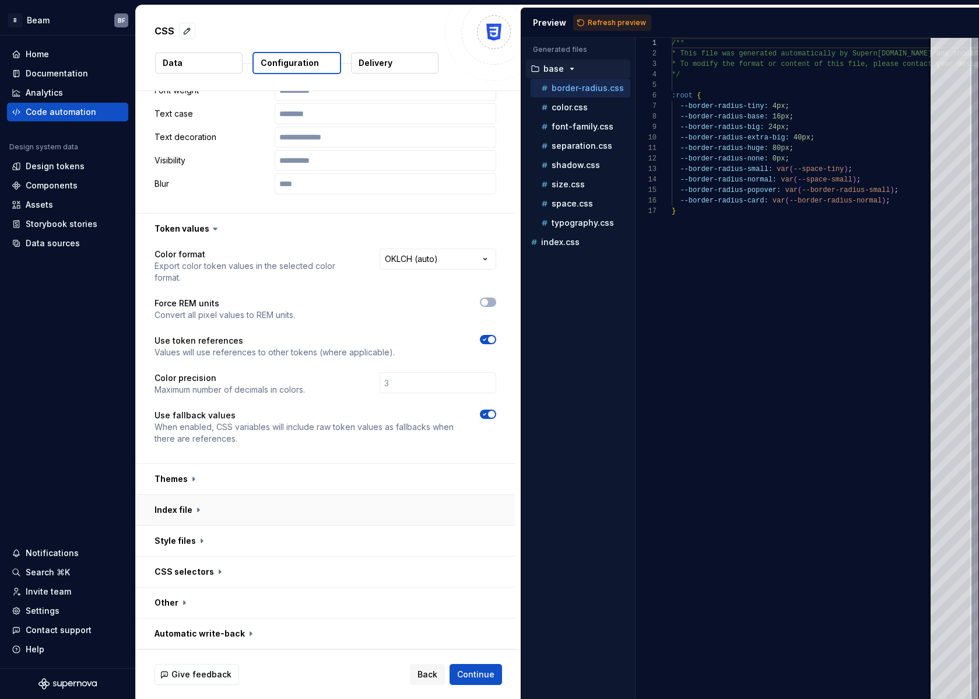
click at [190, 510] on button "button" at bounding box center [325, 510] width 379 height 30
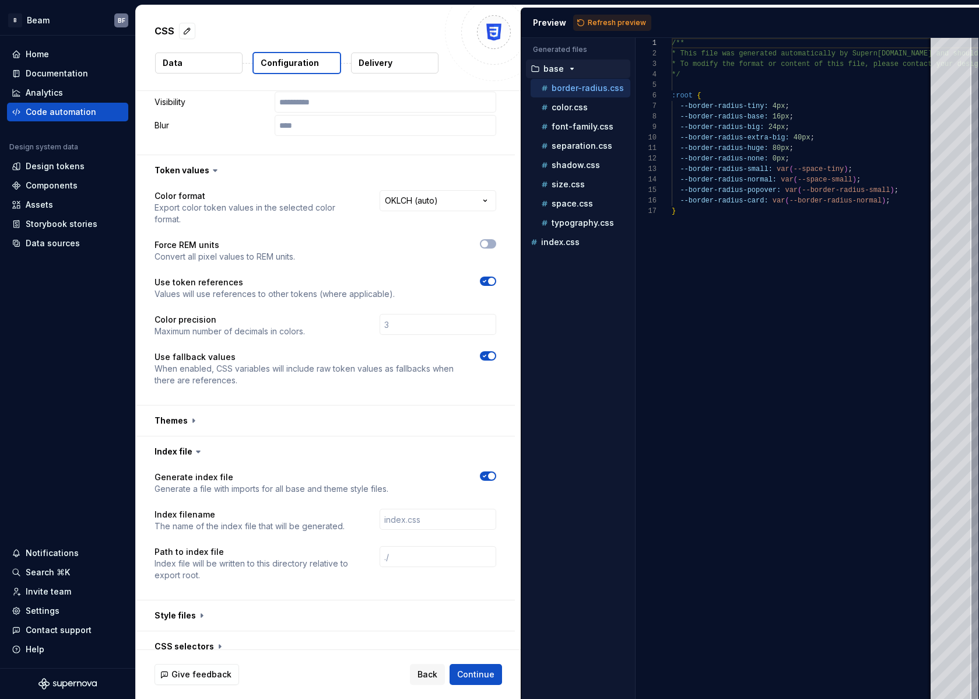
scroll to position [764, 0]
click at [187, 452] on button "button" at bounding box center [325, 450] width 379 height 30
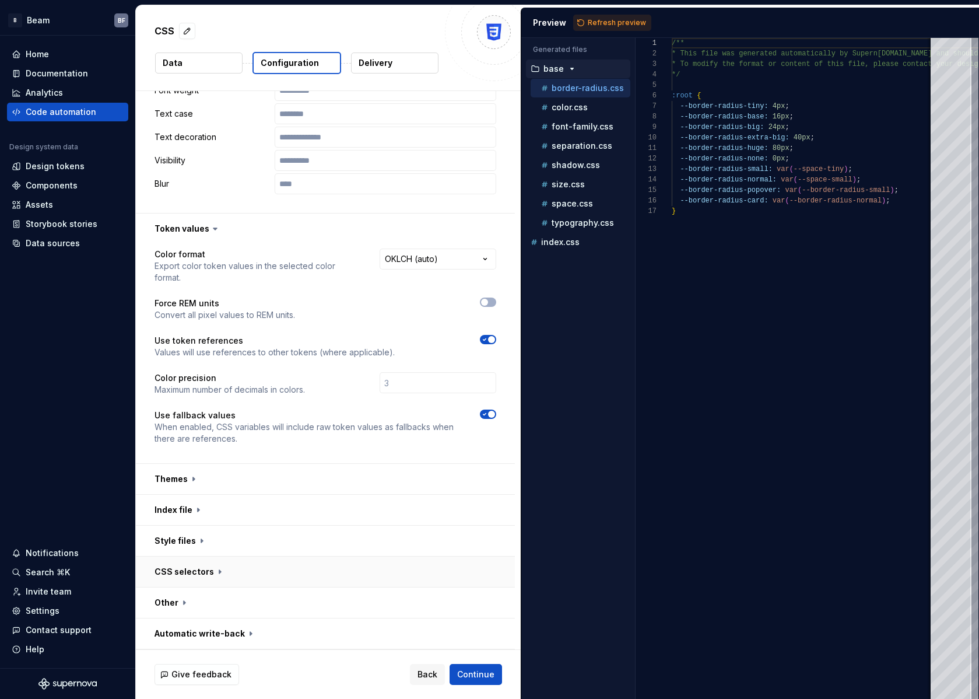
click at [196, 566] on button "button" at bounding box center [325, 572] width 379 height 30
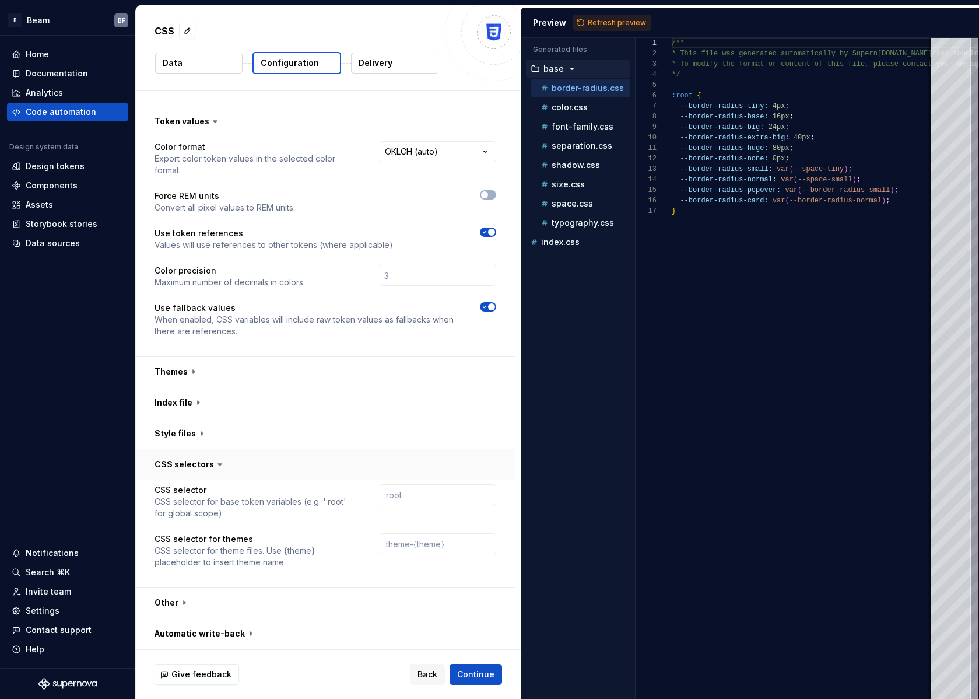
click at [190, 465] on button "button" at bounding box center [325, 464] width 379 height 30
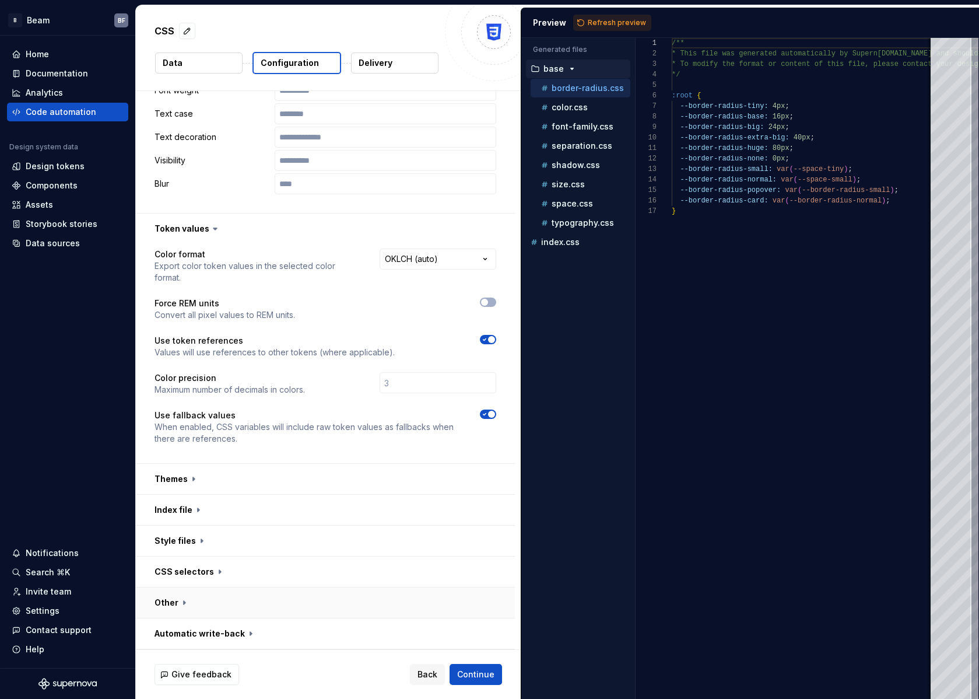
click at [175, 599] on button "button" at bounding box center [325, 602] width 379 height 30
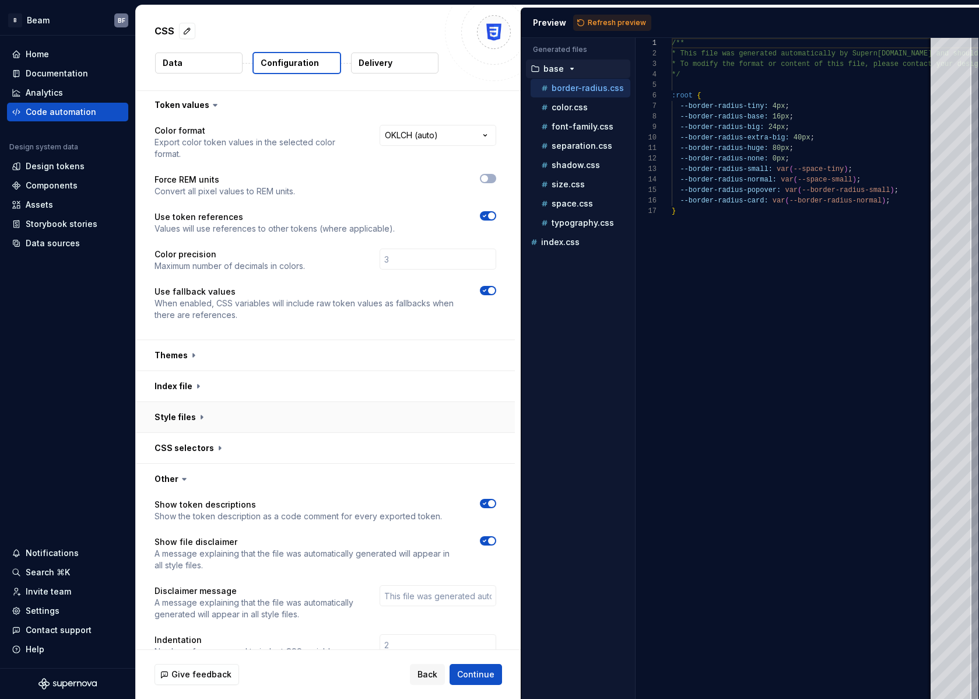
scroll to position [886, 0]
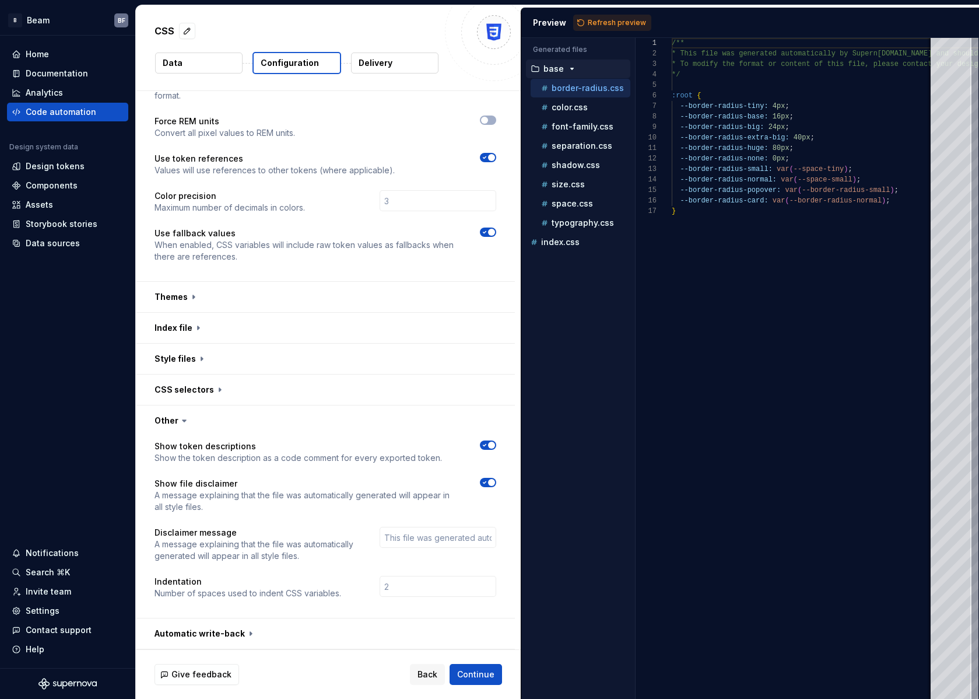
click at [179, 421] on icon at bounding box center [185, 421] width 12 height 12
click at [179, 417] on icon at bounding box center [185, 421] width 12 height 12
click at [180, 423] on icon at bounding box center [185, 421] width 12 height 12
click at [183, 421] on icon at bounding box center [185, 421] width 4 height 2
click at [159, 422] on button "button" at bounding box center [325, 420] width 379 height 30
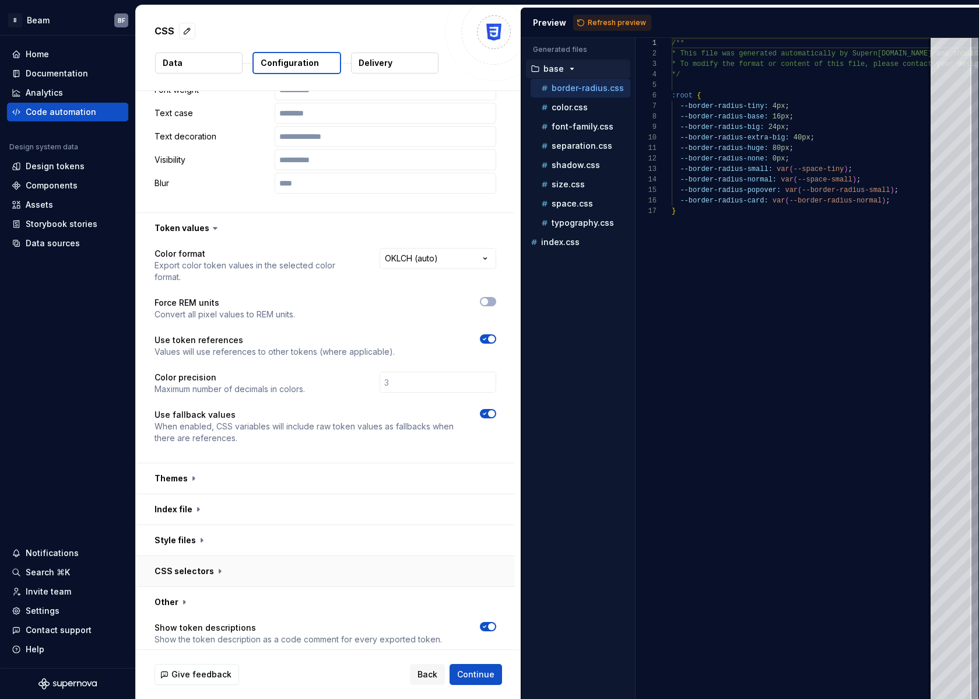
scroll to position [704, 0]
click at [230, 635] on button "button" at bounding box center [325, 633] width 379 height 30
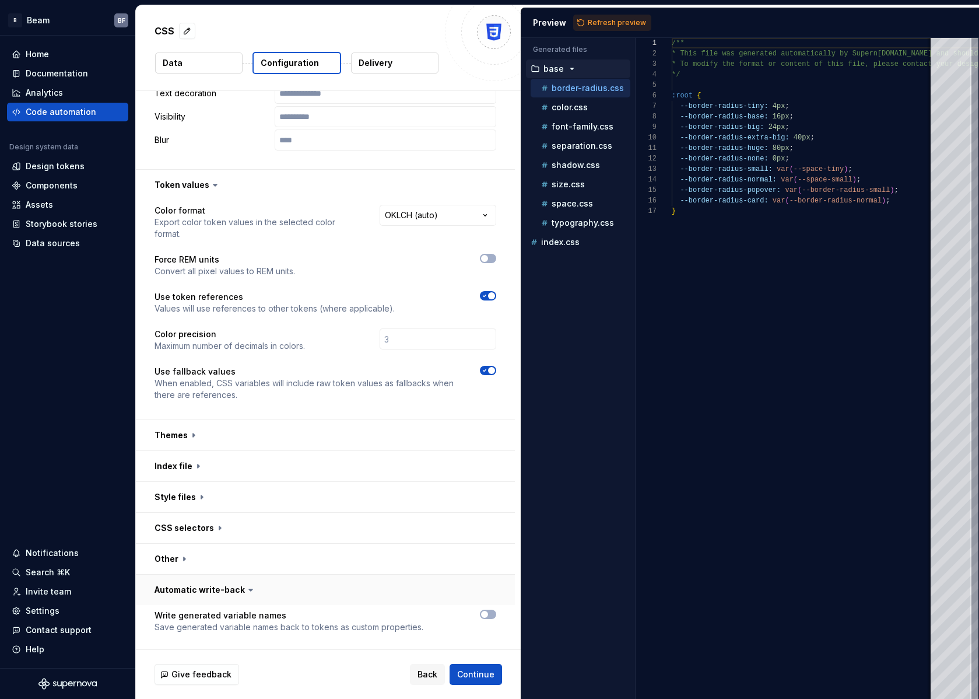
scroll to position [751, 0]
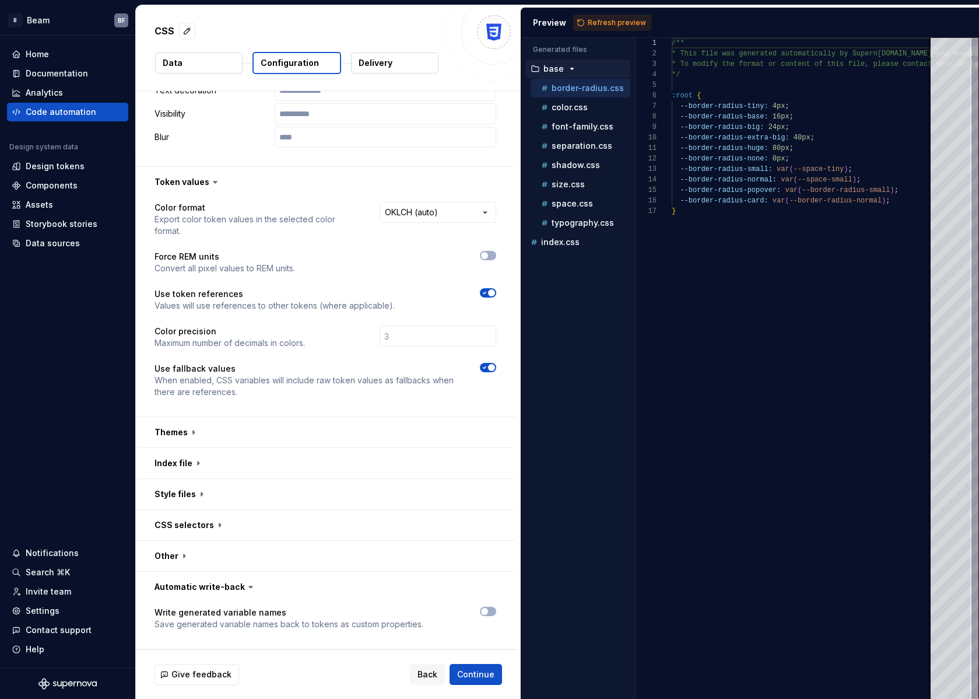
click at [245, 589] on icon at bounding box center [251, 587] width 12 height 12
click at [246, 589] on icon at bounding box center [251, 587] width 12 height 12
click at [228, 585] on button "button" at bounding box center [325, 587] width 379 height 30
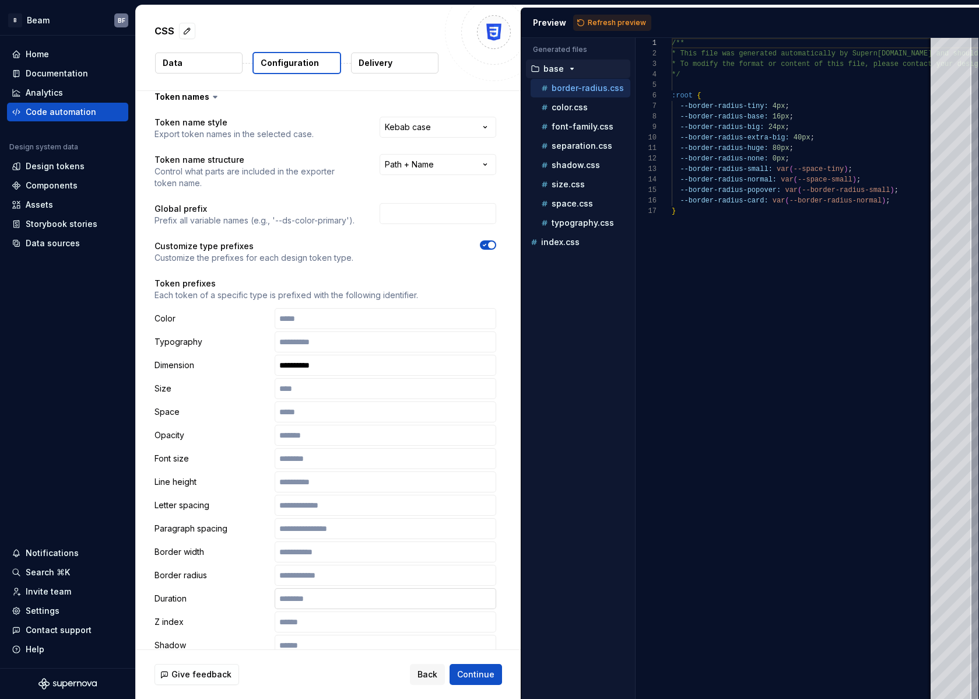
scroll to position [0, 0]
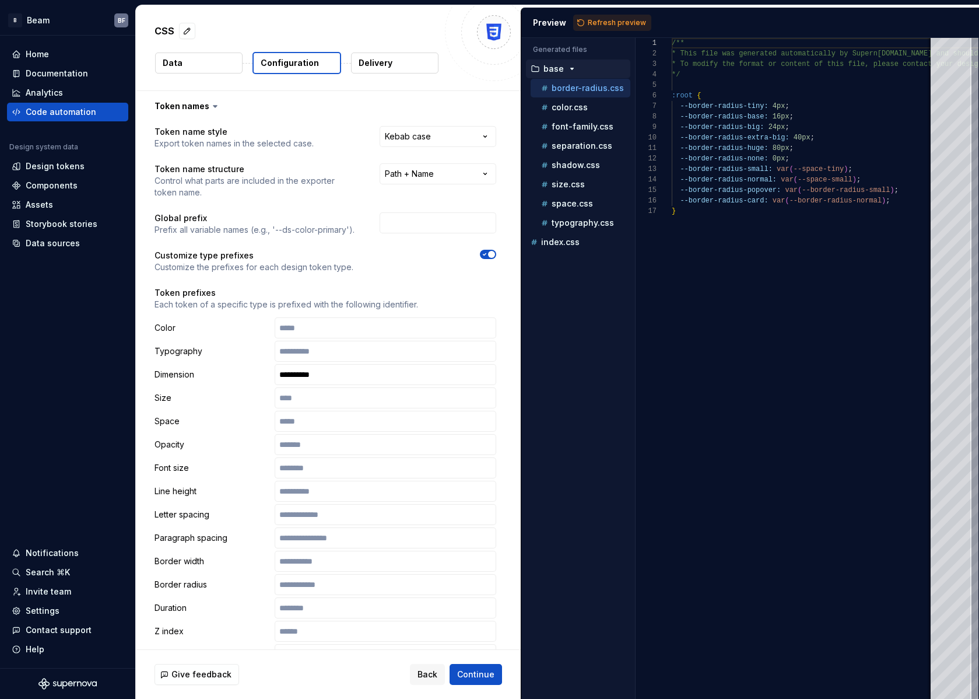
click at [376, 67] on p "Delivery" at bounding box center [376, 63] width 34 height 12
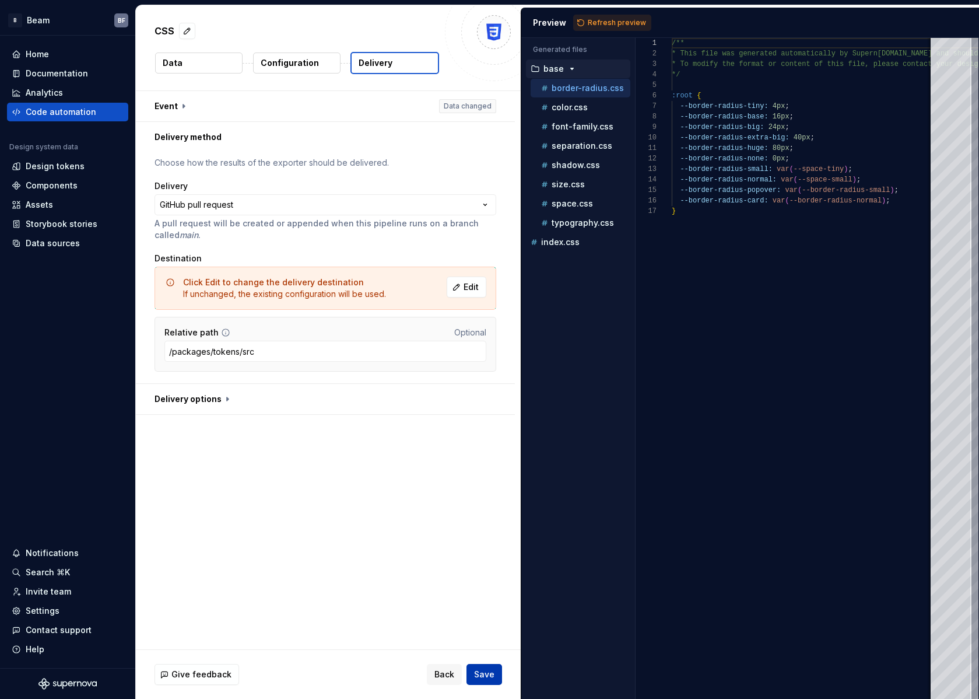
click at [484, 670] on span "Save" at bounding box center [484, 675] width 20 height 12
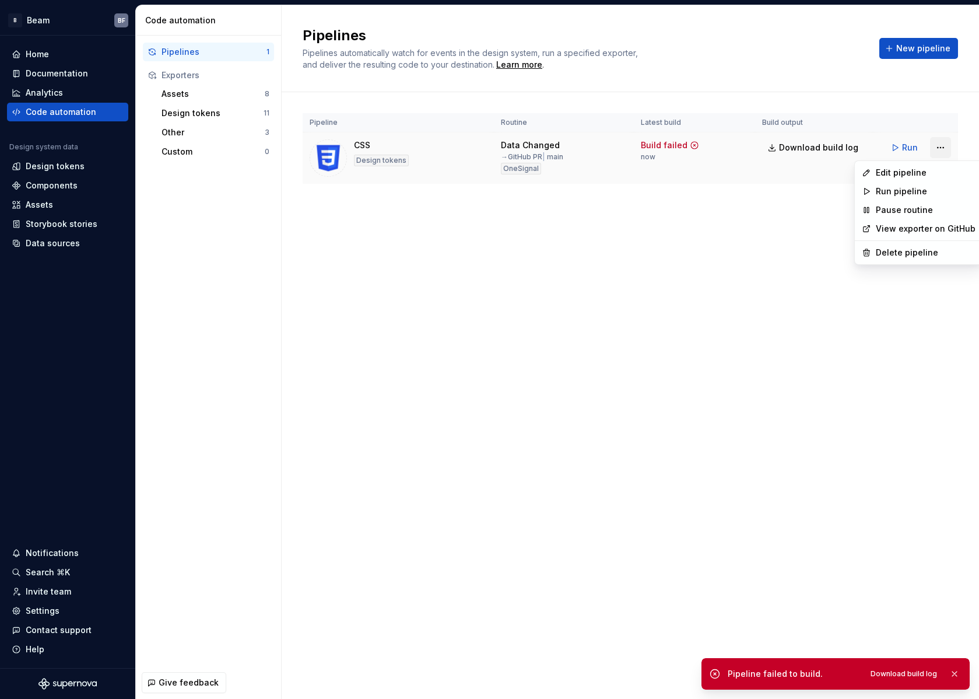
click at [937, 144] on html "B Beam BF Home Documentation Analytics Code automation Design system data Desig…" at bounding box center [489, 349] width 979 height 699
drag, startPoint x: 867, startPoint y: 92, endPoint x: 872, endPoint y: 116, distance: 24.9
click at [867, 92] on html "B Beam BF Home Documentation Analytics Code automation Design system data Desig…" at bounding box center [489, 349] width 979 height 699
click at [908, 146] on span "Run" at bounding box center [910, 148] width 16 height 12
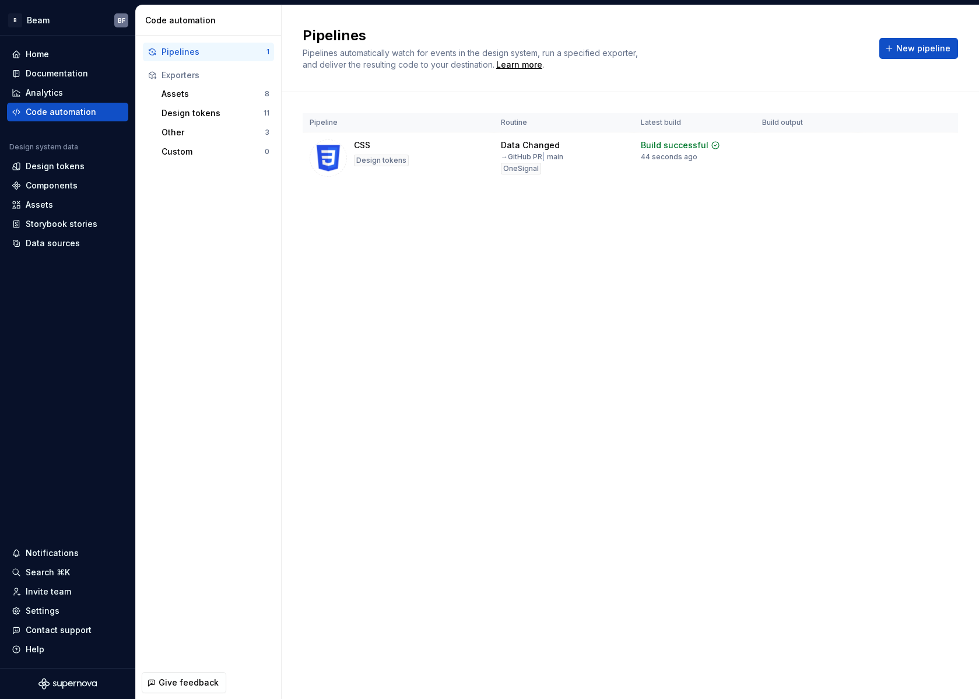
click at [506, 239] on div "Pipelines Pipelines automatically watch for events in the design system, run a …" at bounding box center [631, 352] width 698 height 694
click at [904, 53] on span "New pipeline" at bounding box center [924, 49] width 54 height 12
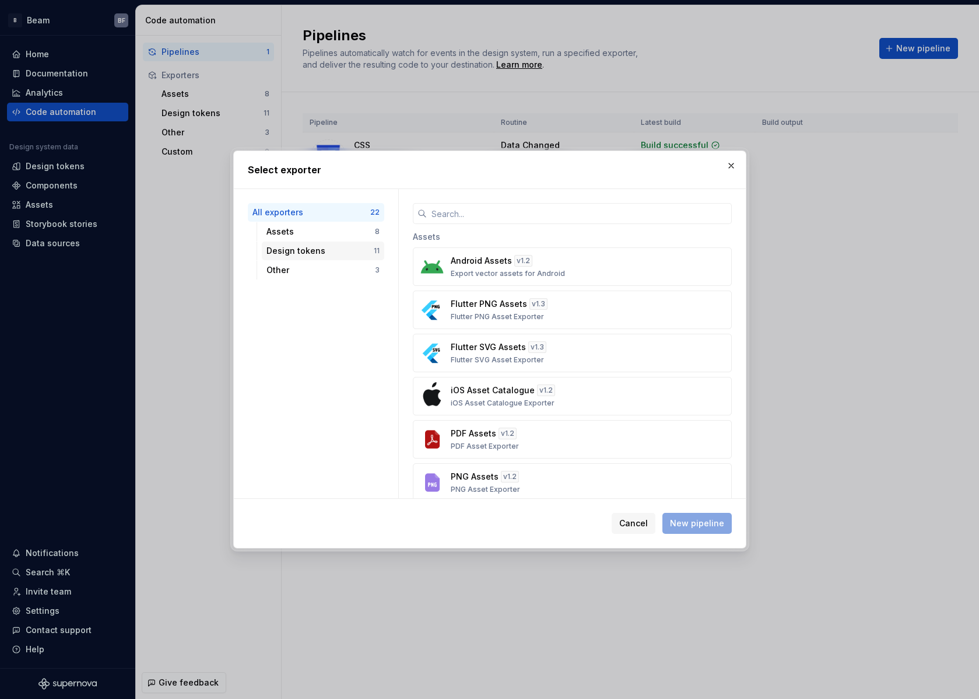
click at [325, 246] on div "Design tokens" at bounding box center [320, 251] width 107 height 12
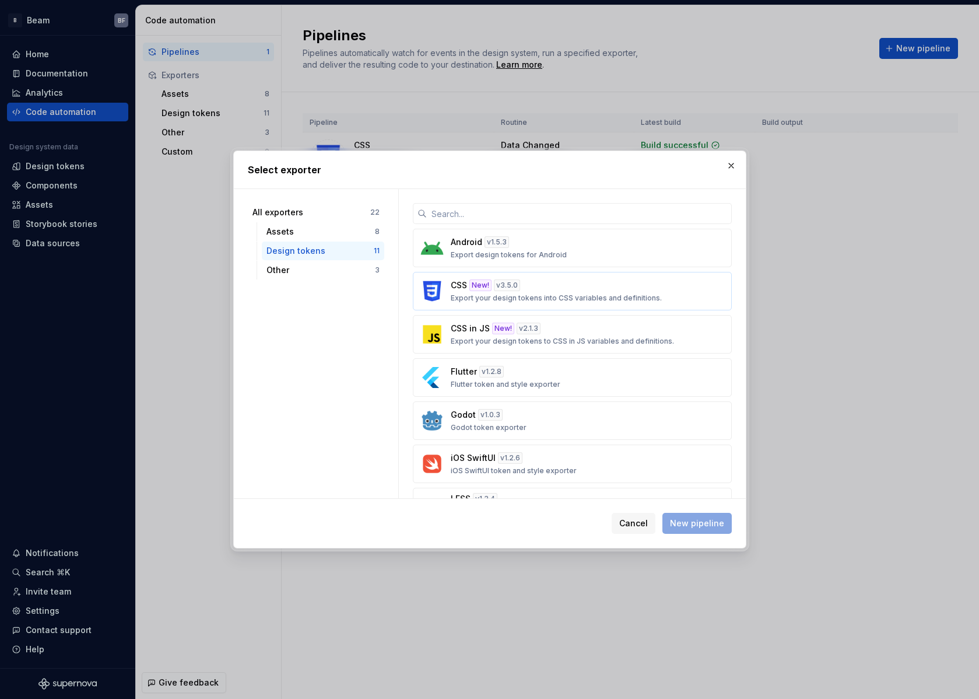
click at [604, 293] on p "Export your design tokens into CSS variables and definitions." at bounding box center [556, 297] width 211 height 9
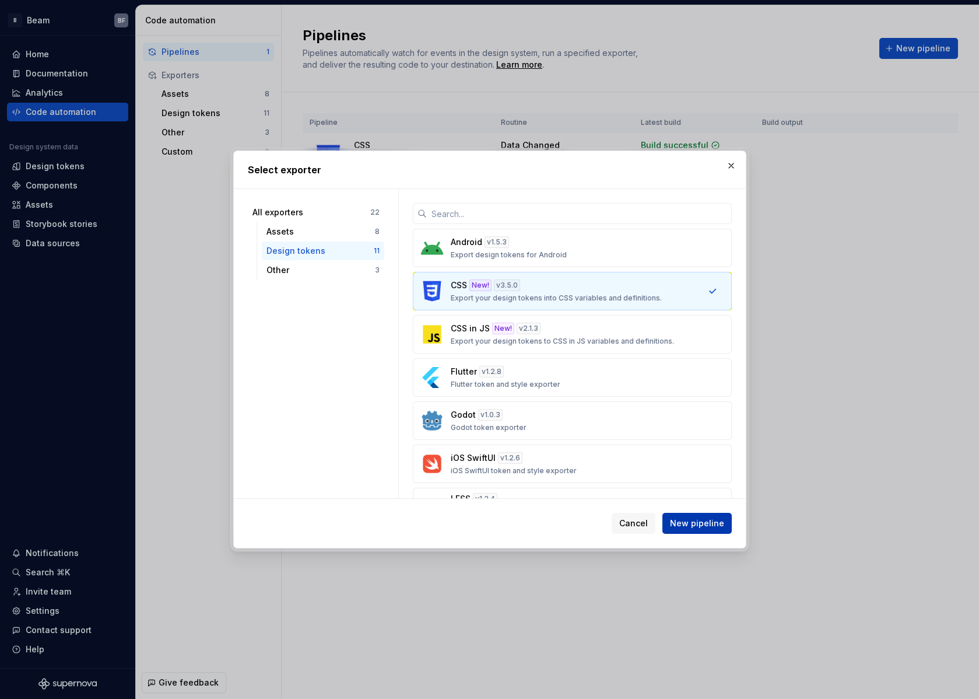
click at [706, 524] on span "New pipeline" at bounding box center [697, 523] width 54 height 12
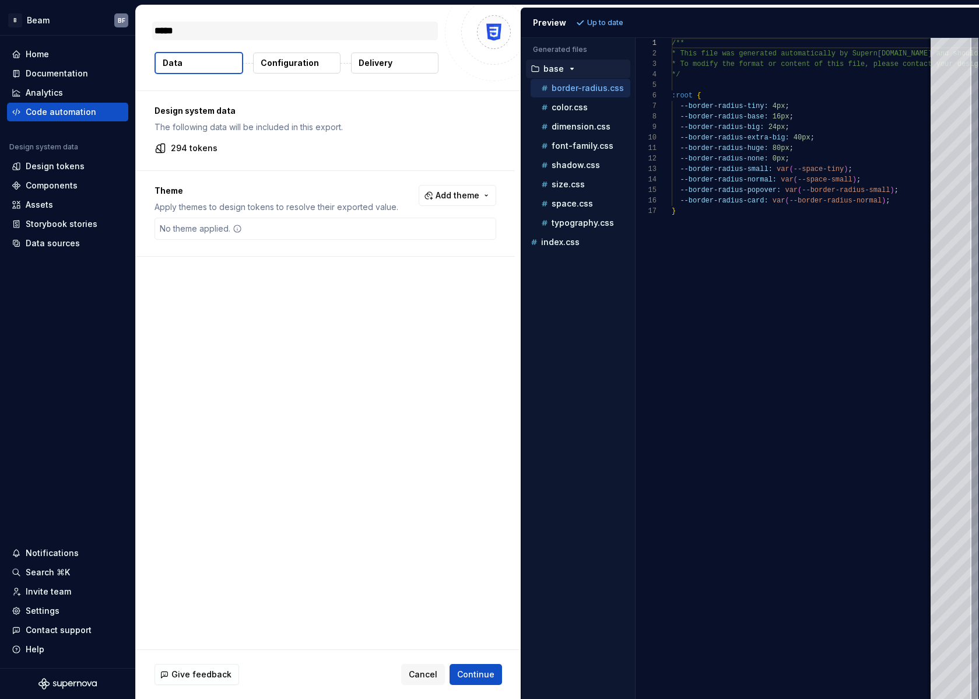
click at [207, 27] on textarea "*****" at bounding box center [295, 31] width 286 height 19
type textarea "*"
type textarea "***"
type textarea "*"
type textarea "*****"
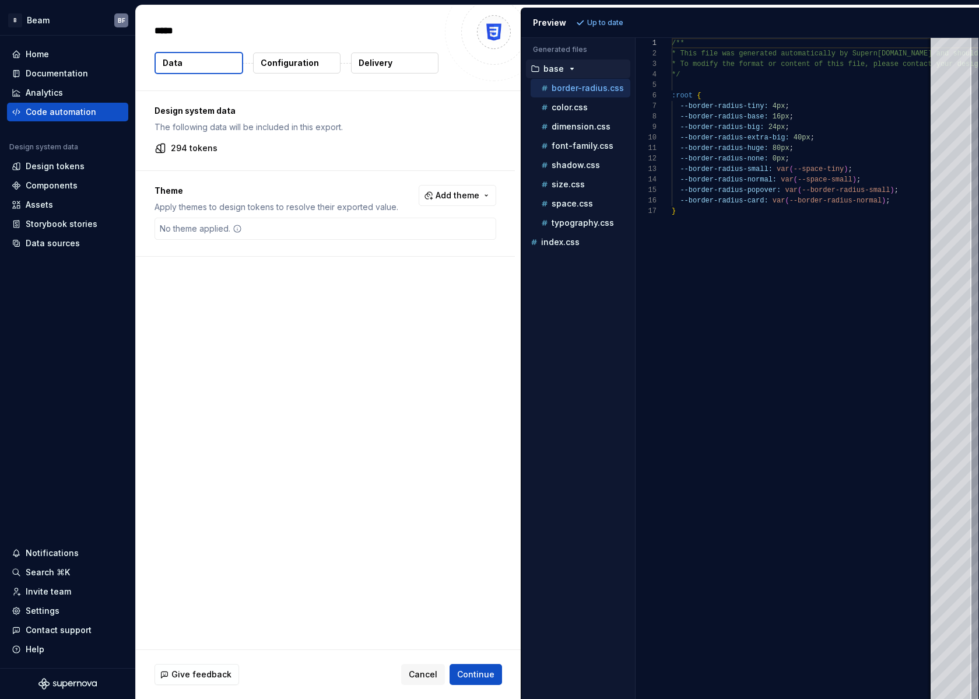
click at [390, 340] on div "Design system data The following data will be included in this export. 294 toke…" at bounding box center [328, 370] width 385 height 558
click at [471, 348] on div "Design system data The following data will be included in this export. 294 toke…" at bounding box center [328, 370] width 385 height 558
click at [466, 669] on span "Continue" at bounding box center [475, 675] width 37 height 12
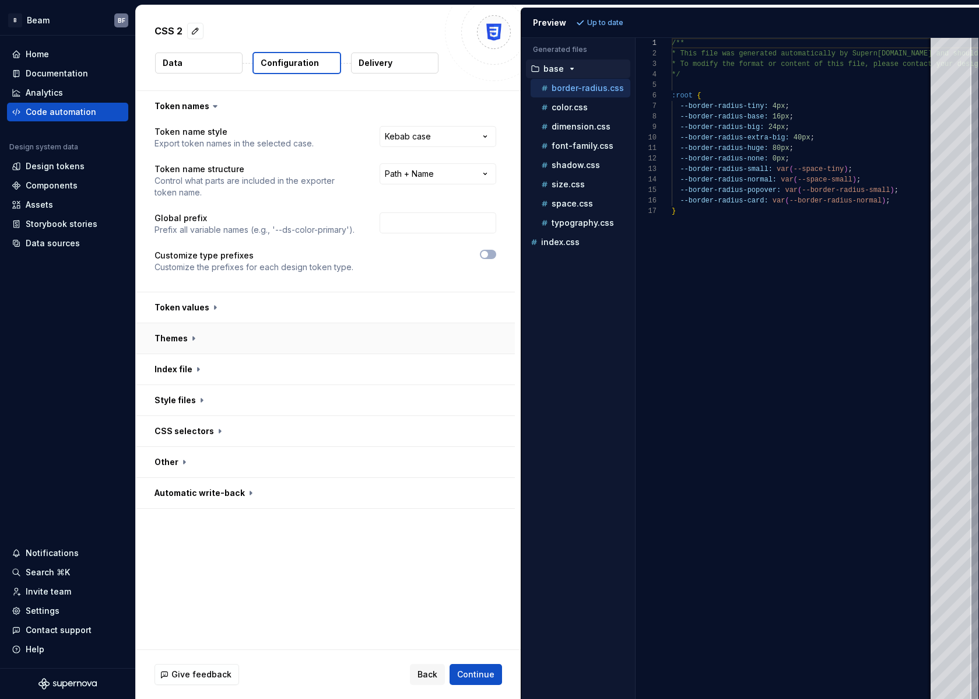
drag, startPoint x: 191, startPoint y: 338, endPoint x: 174, endPoint y: 335, distance: 16.7
click at [178, 336] on button "button" at bounding box center [325, 338] width 379 height 30
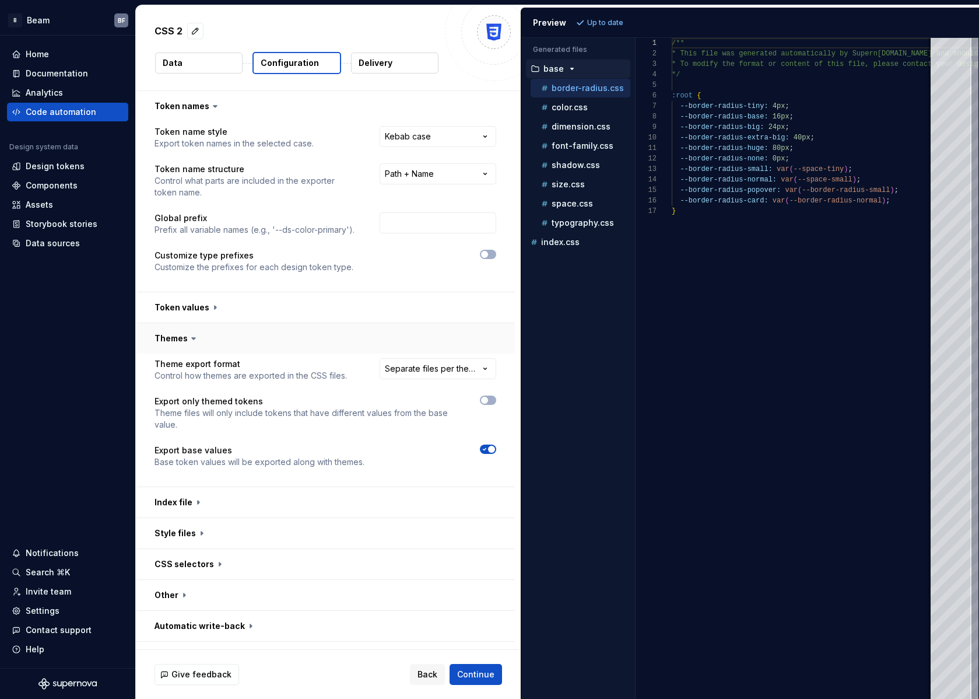
drag, startPoint x: 187, startPoint y: 336, endPoint x: 204, endPoint y: 332, distance: 16.8
click at [192, 335] on icon at bounding box center [194, 339] width 12 height 12
click at [205, 299] on button "button" at bounding box center [325, 307] width 379 height 30
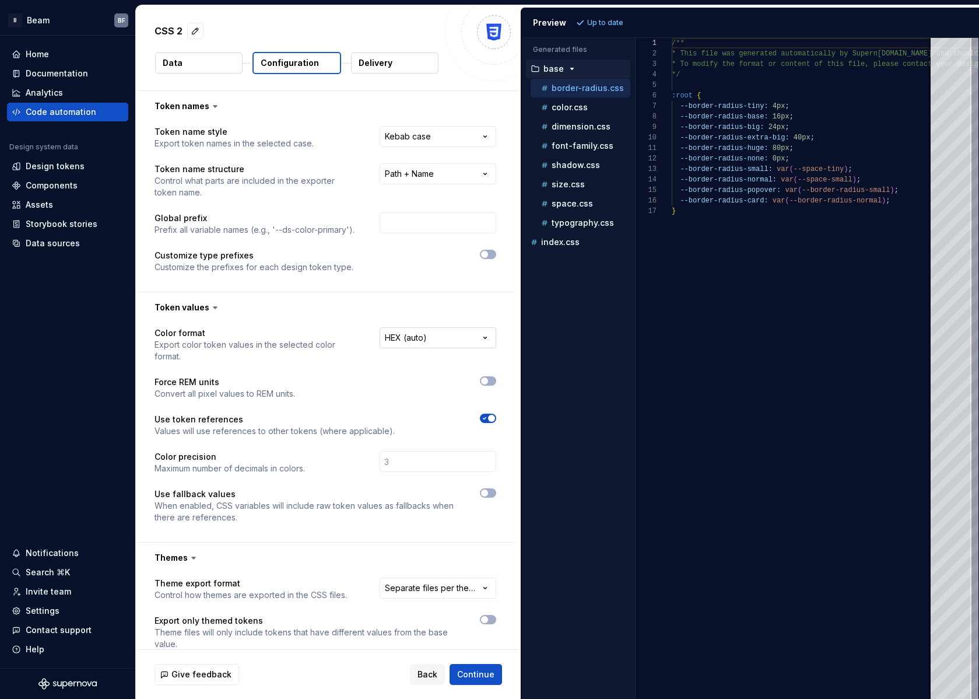
click at [460, 335] on html "**********" at bounding box center [489, 349] width 979 height 699
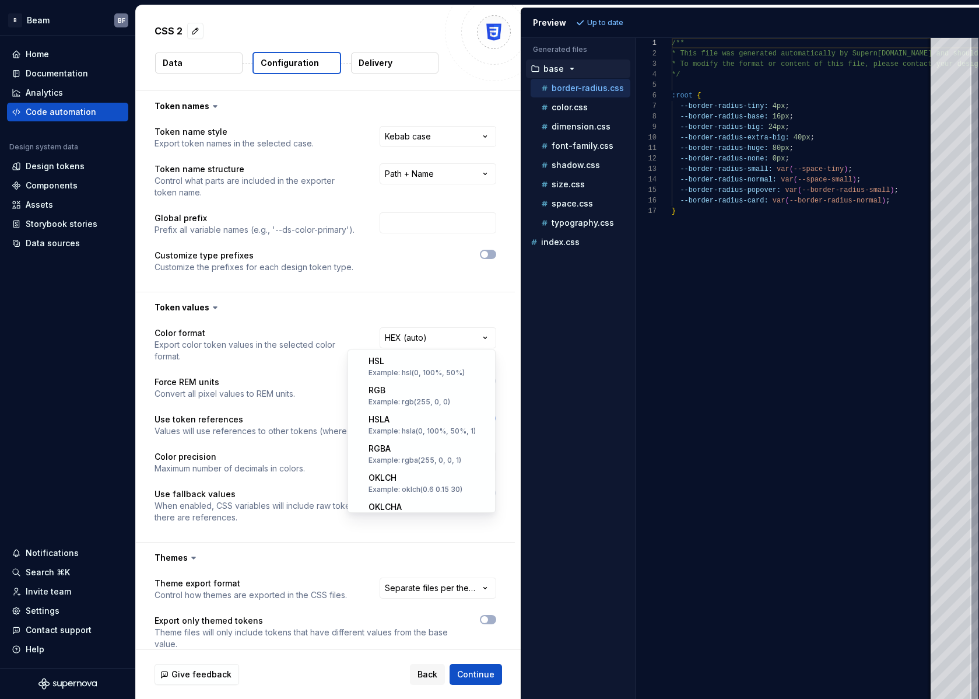
scroll to position [229, 0]
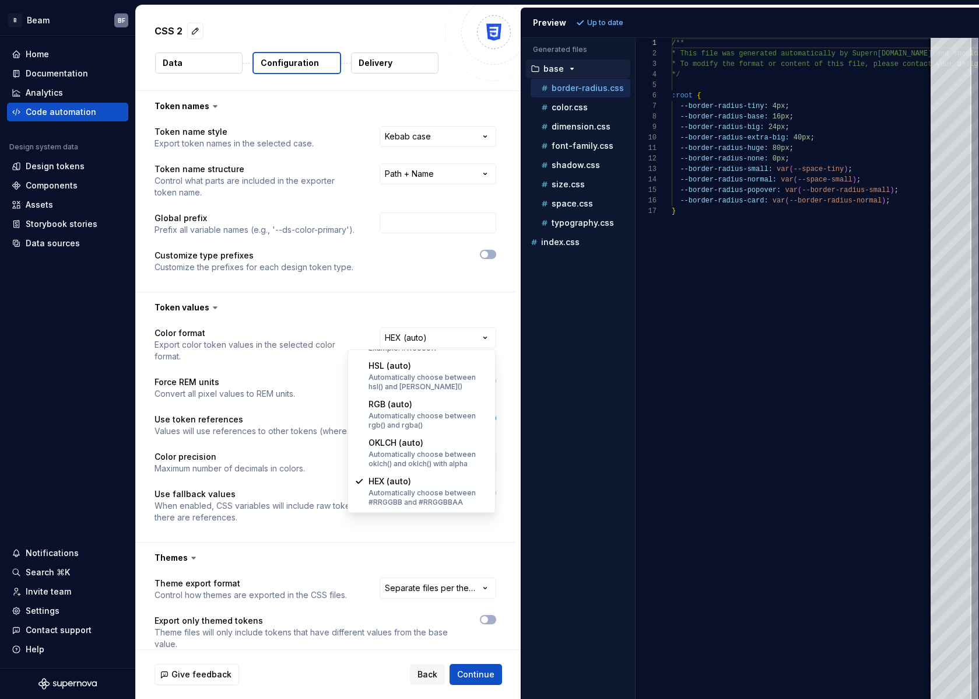
select select "**********"
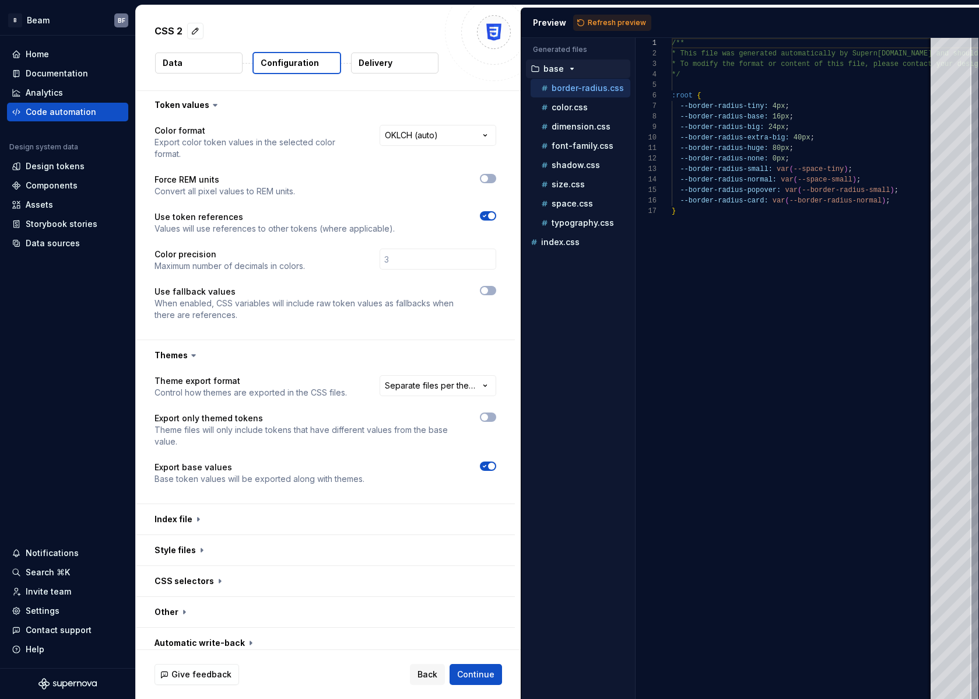
scroll to position [212, 0]
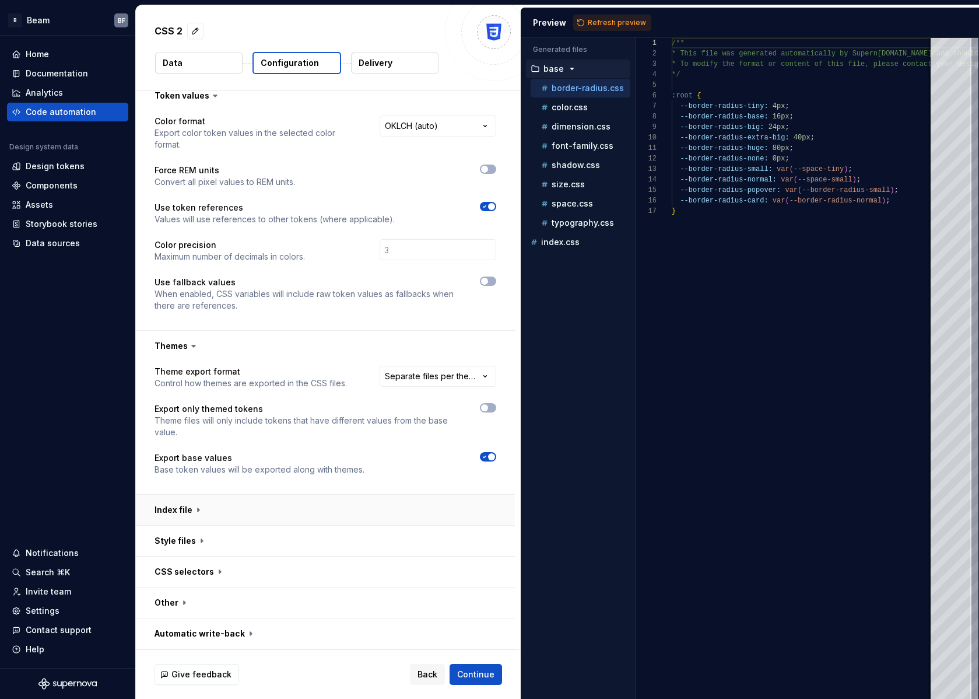
click at [193, 515] on button "button" at bounding box center [325, 510] width 379 height 30
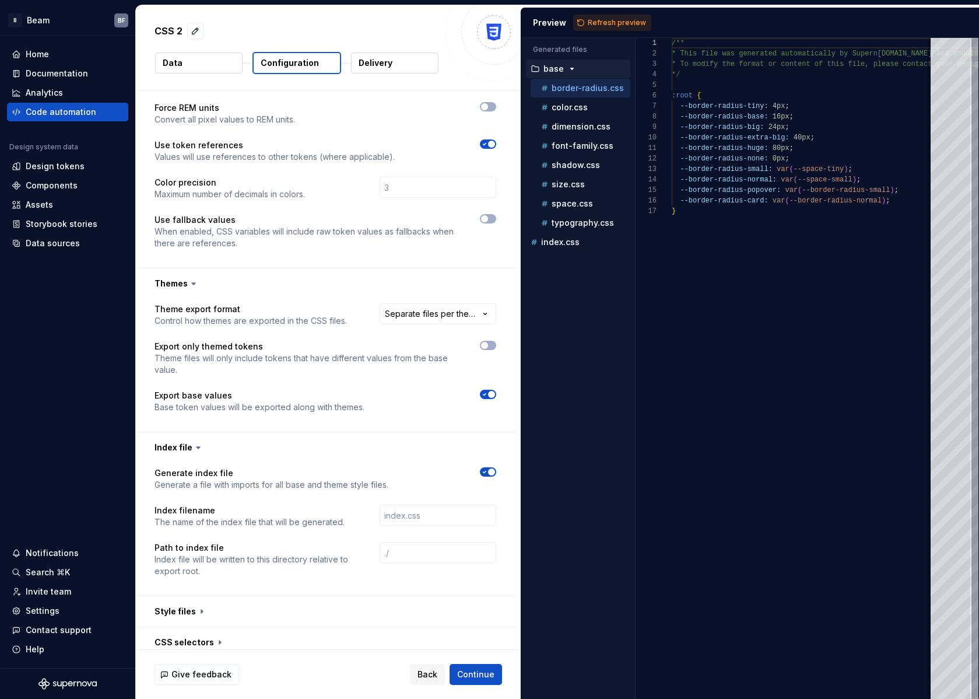
scroll to position [345, 0]
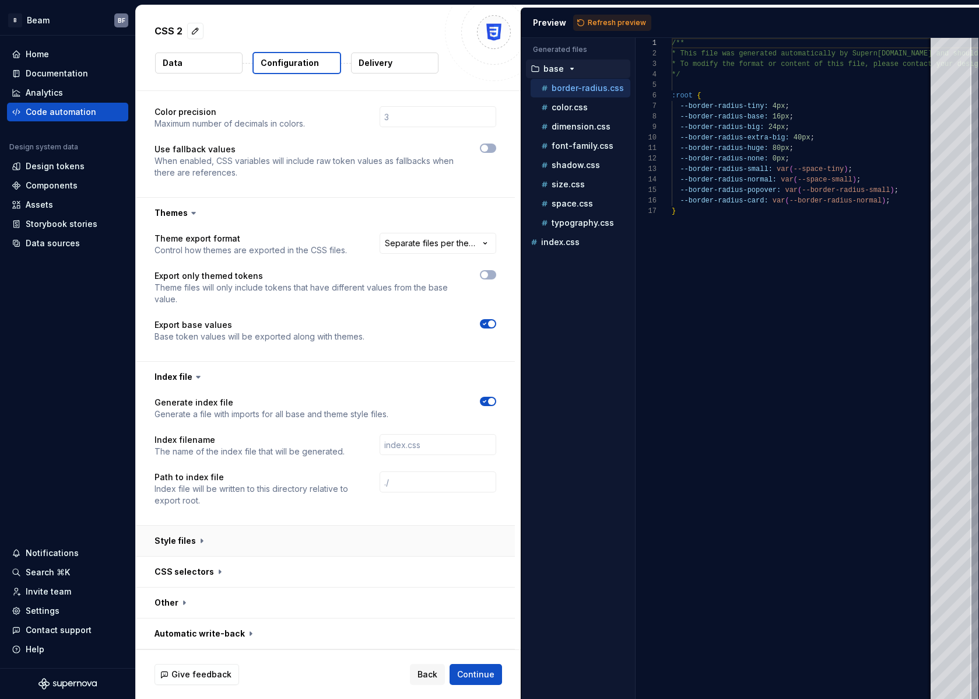
click at [188, 537] on button "button" at bounding box center [325, 541] width 379 height 30
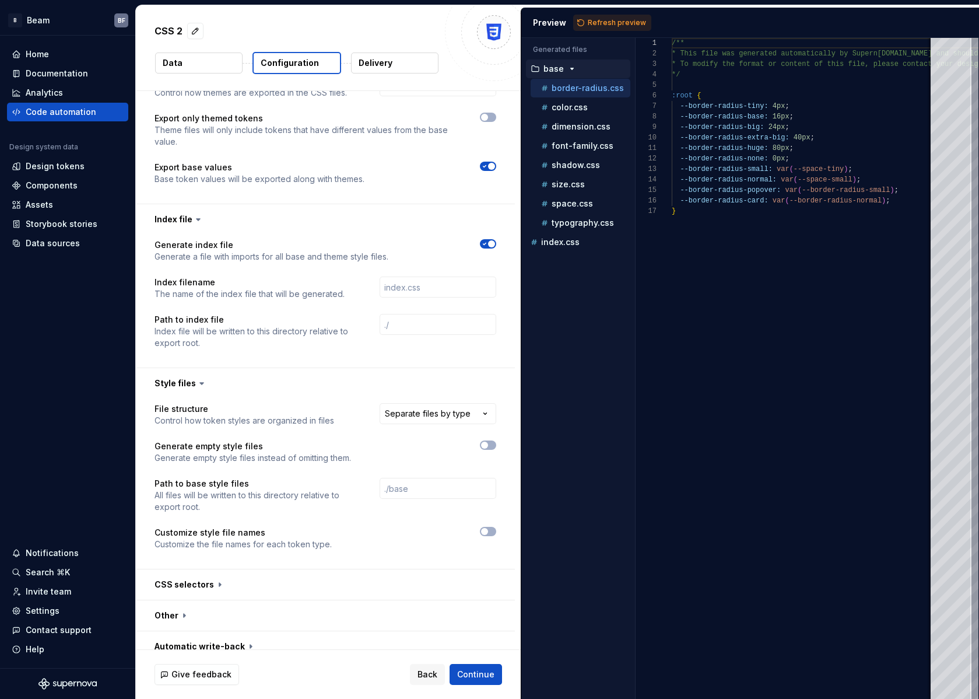
scroll to position [515, 0]
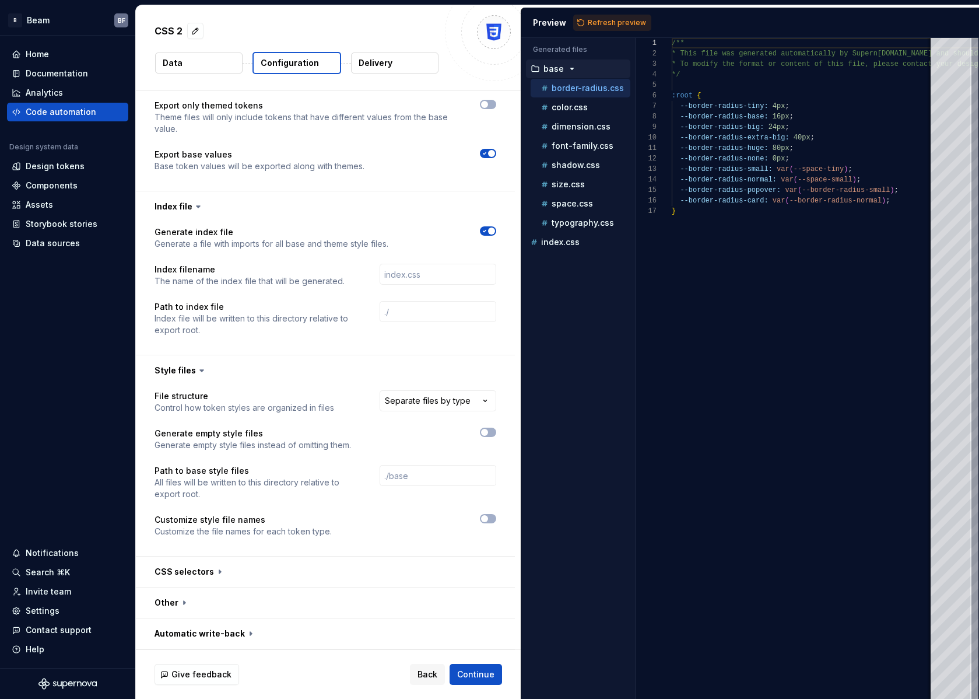
click at [212, 569] on button "button" at bounding box center [325, 572] width 379 height 30
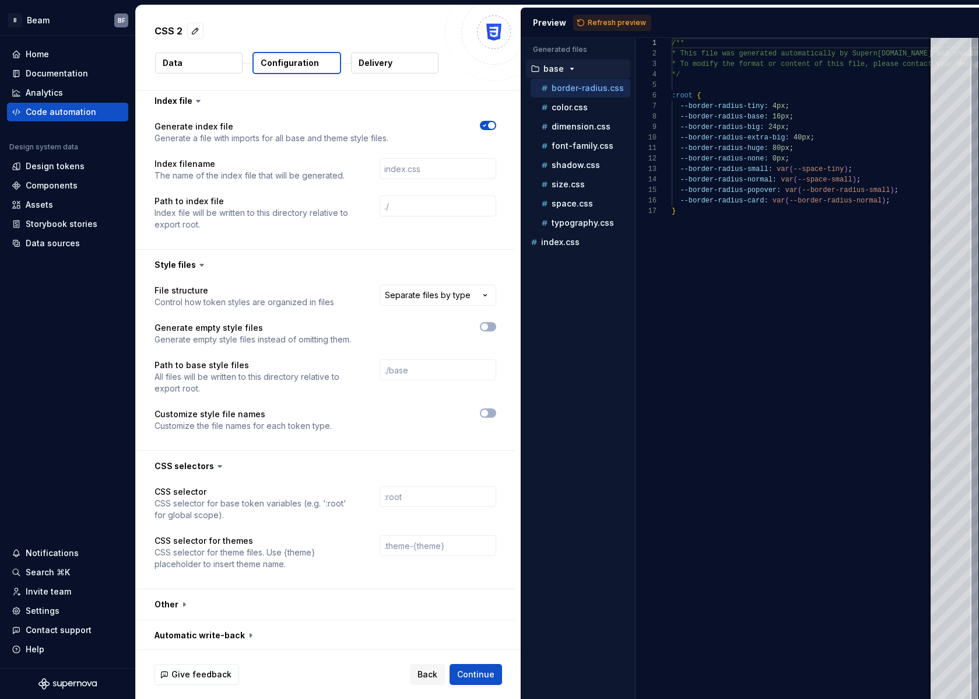
scroll to position [622, 0]
click at [176, 600] on button "button" at bounding box center [325, 602] width 379 height 30
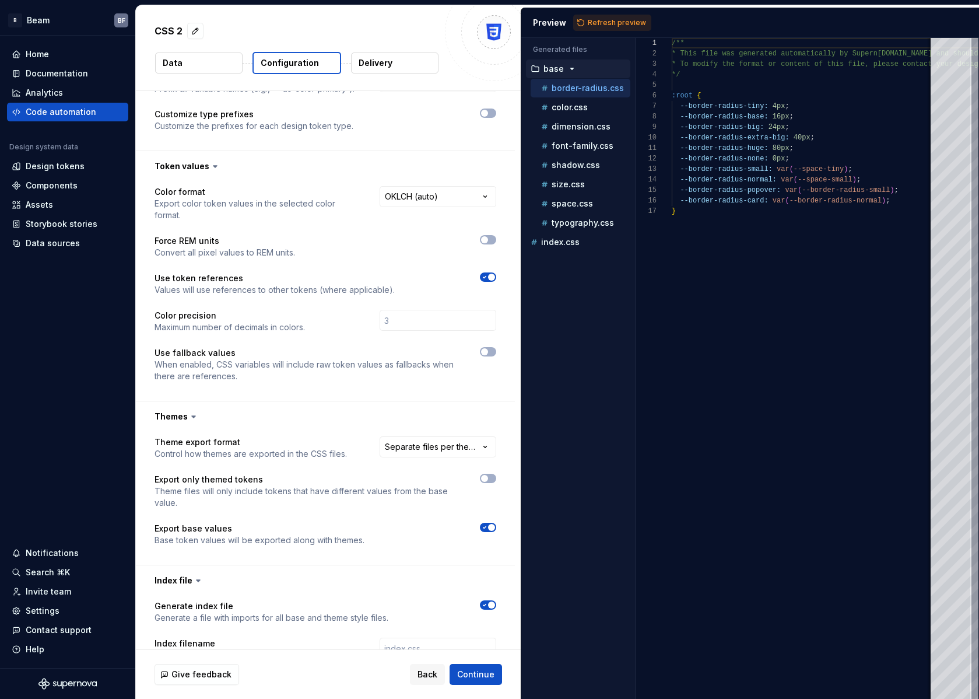
scroll to position [101, 0]
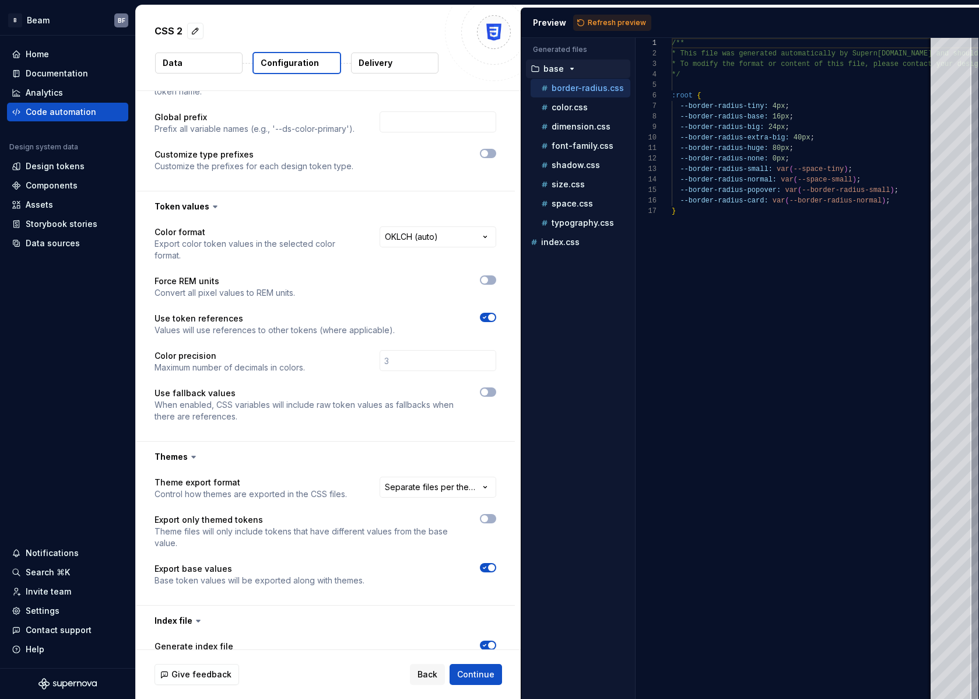
click at [489, 399] on div at bounding box center [488, 404] width 16 height 35
click at [487, 396] on button "button" at bounding box center [488, 391] width 16 height 9
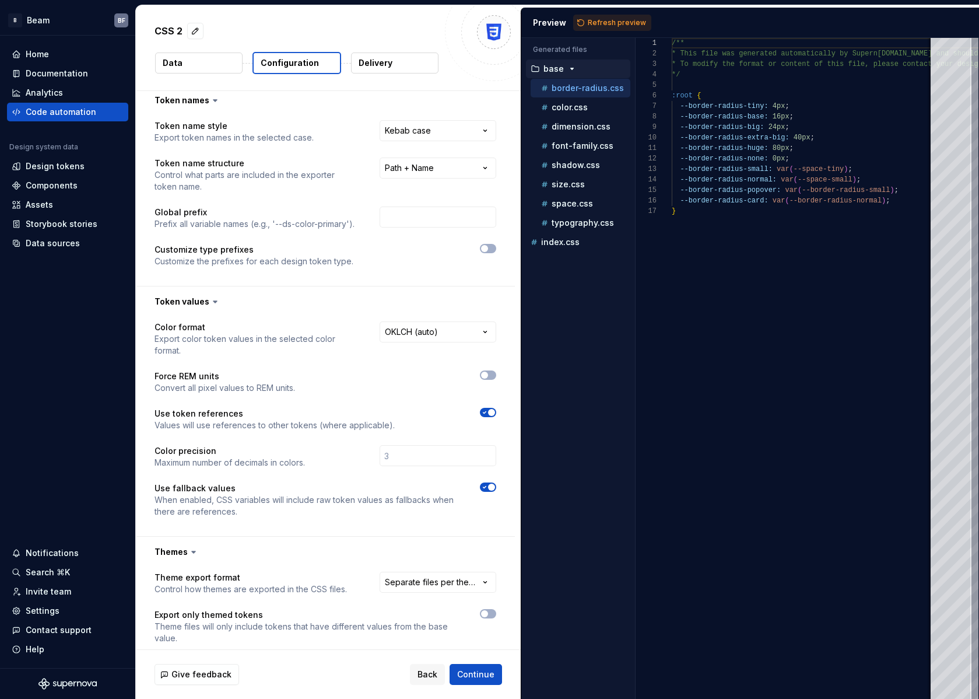
scroll to position [0, 0]
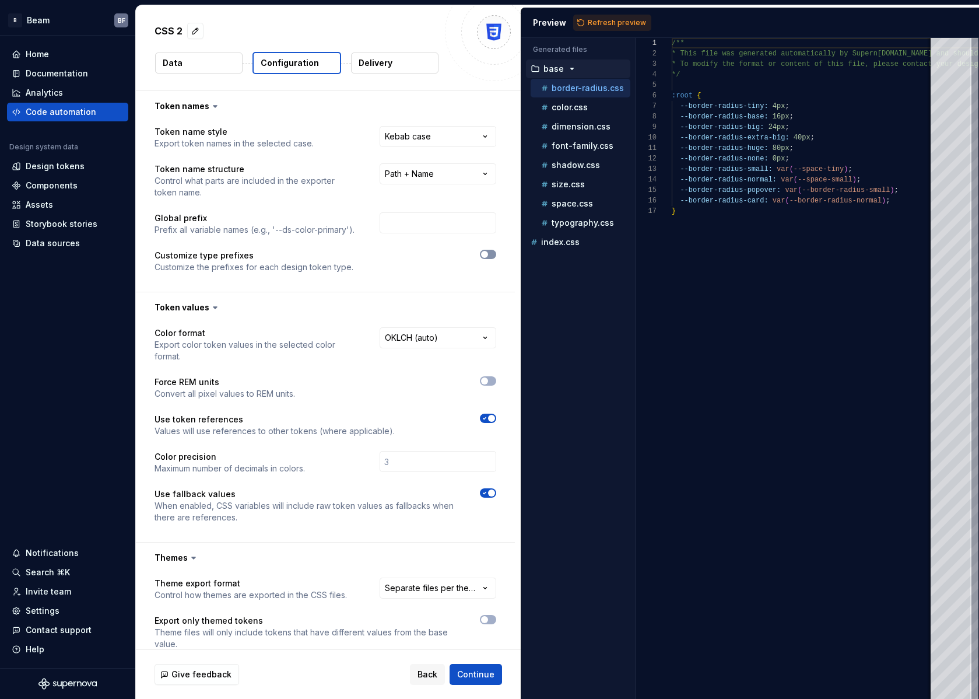
click at [486, 253] on span "button" at bounding box center [484, 254] width 7 height 7
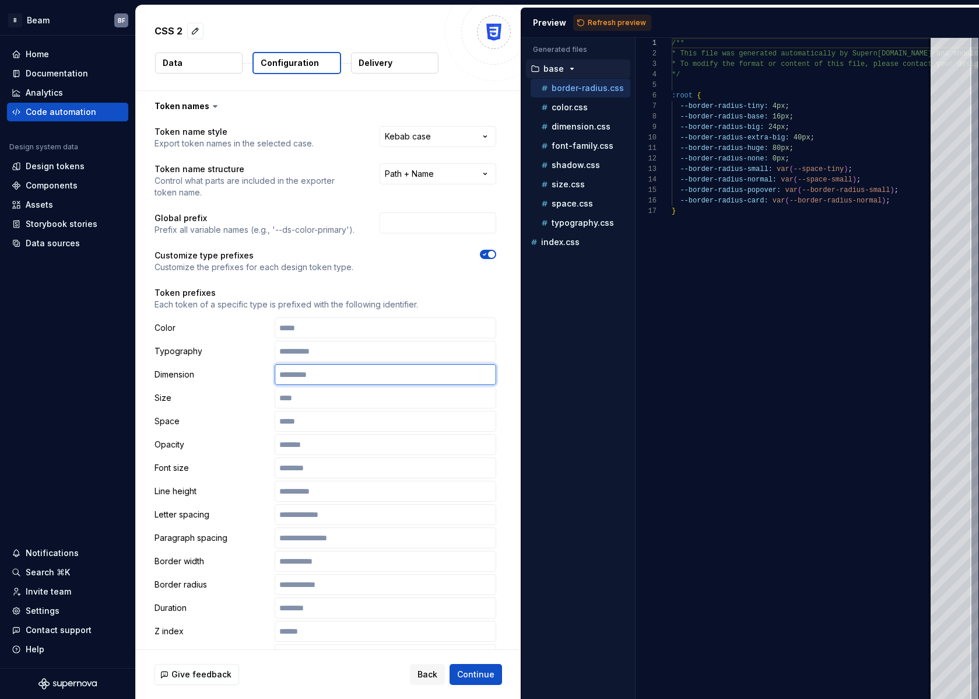
click at [322, 382] on input "text" at bounding box center [386, 374] width 222 height 21
type input "**********"
click at [337, 296] on p "Token prefixes" at bounding box center [326, 293] width 342 height 12
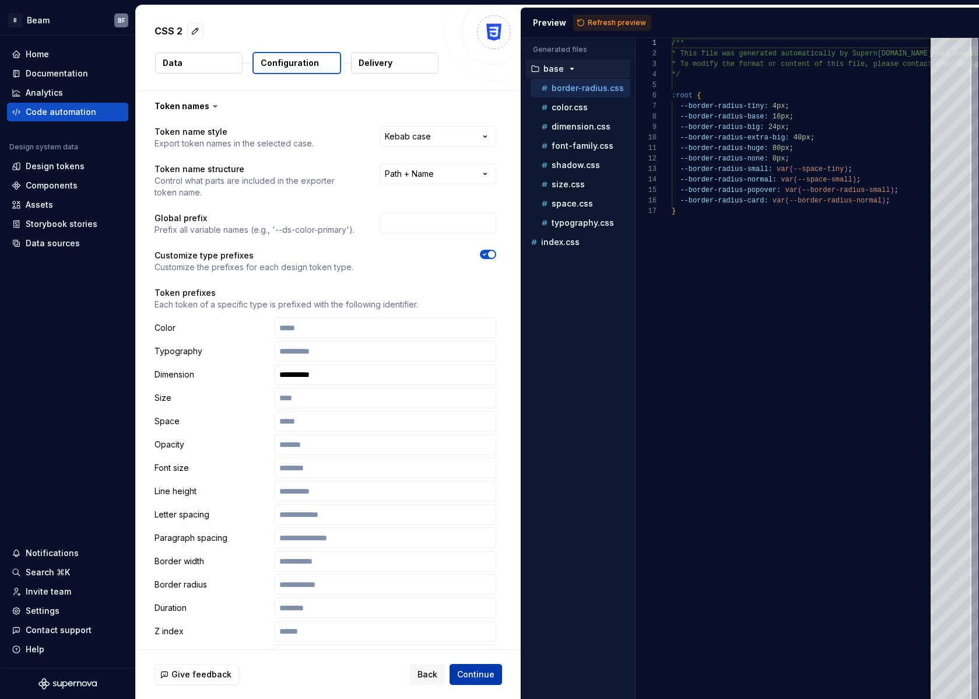
click at [475, 676] on span "Continue" at bounding box center [475, 675] width 37 height 12
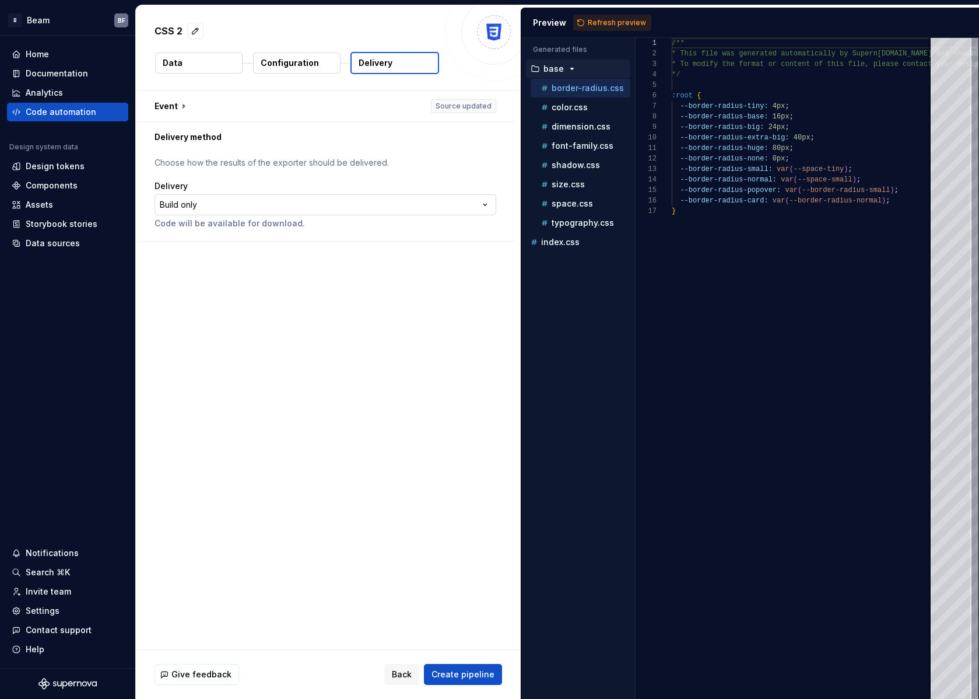
click at [270, 201] on html "**********" at bounding box center [489, 349] width 979 height 699
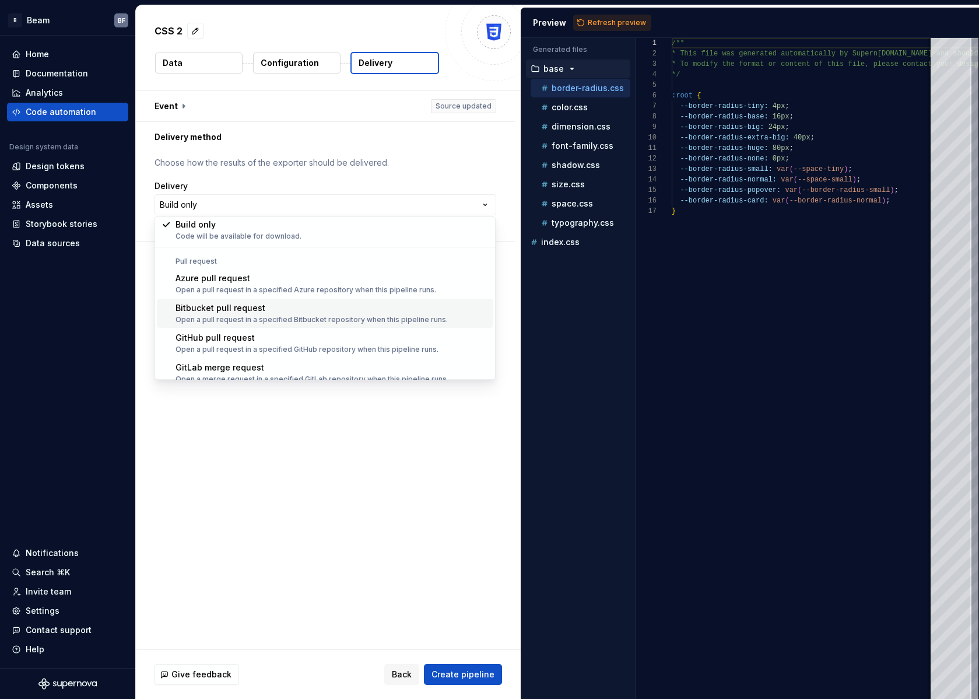
scroll to position [33, 0]
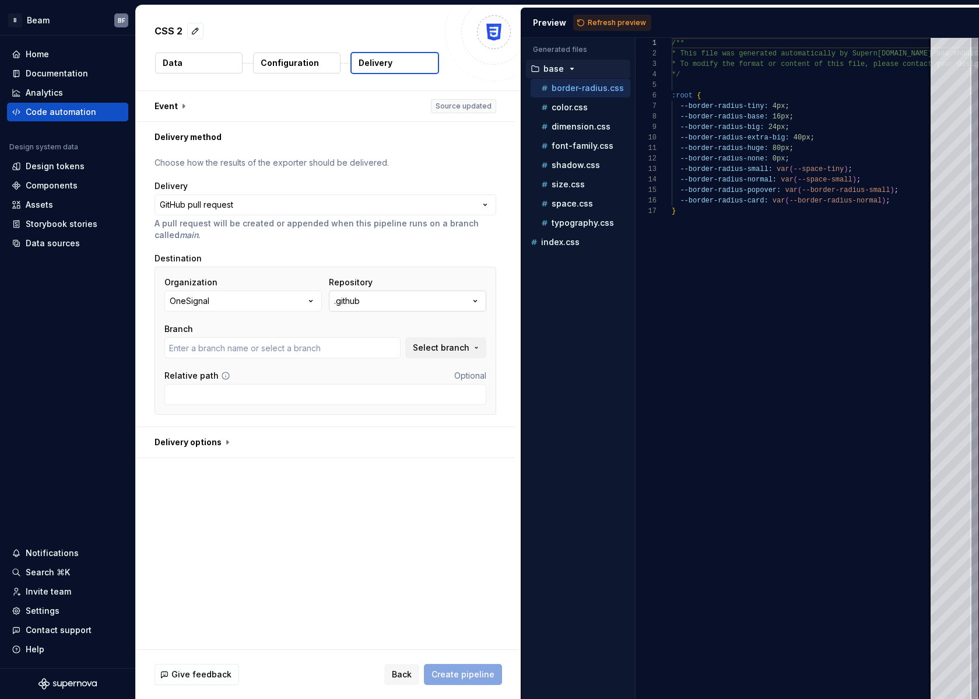
type input "main"
click at [366, 305] on button ".github" at bounding box center [408, 301] width 158 height 21
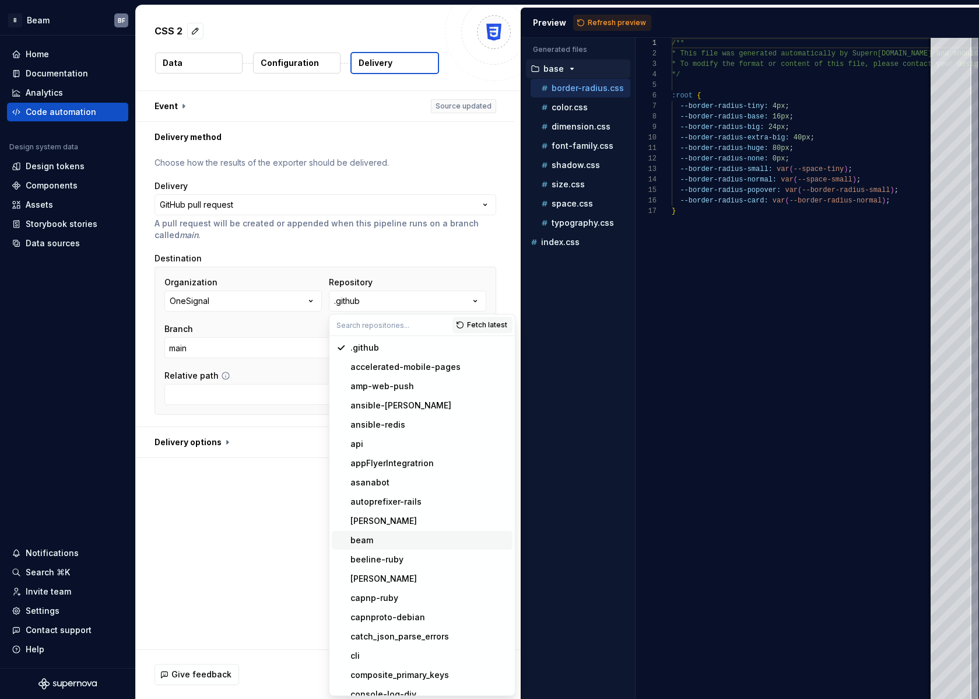
click at [357, 536] on div "beam" at bounding box center [362, 540] width 23 height 12
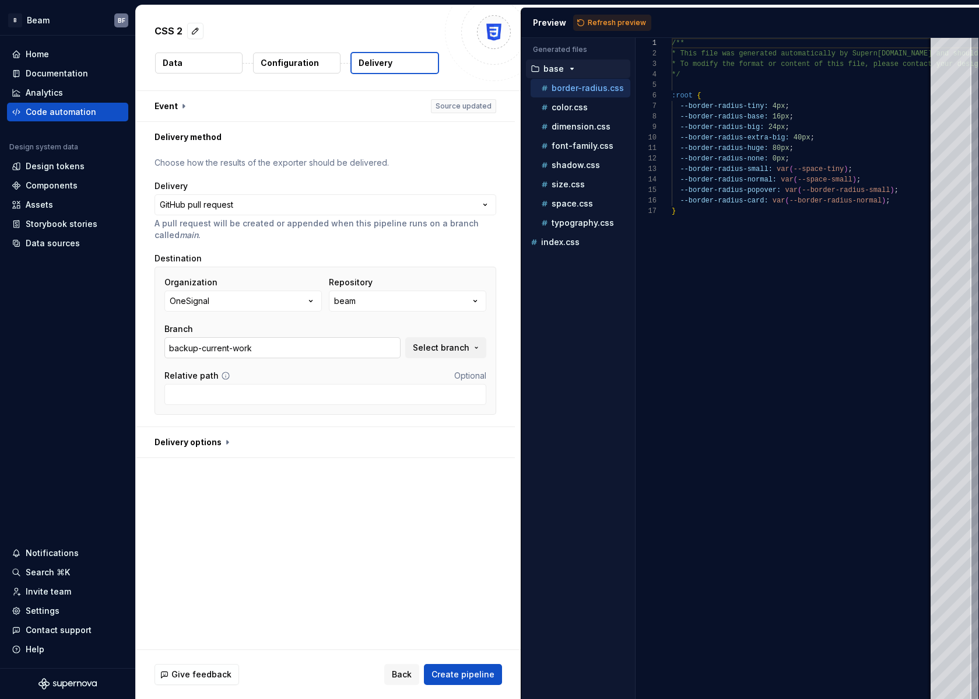
click at [310, 345] on input "backup-current-work" at bounding box center [283, 347] width 236 height 21
drag, startPoint x: 328, startPoint y: 347, endPoint x: 138, endPoint y: 342, distance: 189.6
click at [129, 343] on div "**********" at bounding box center [489, 349] width 979 height 699
click at [454, 355] on button "Select branch" at bounding box center [445, 347] width 81 height 21
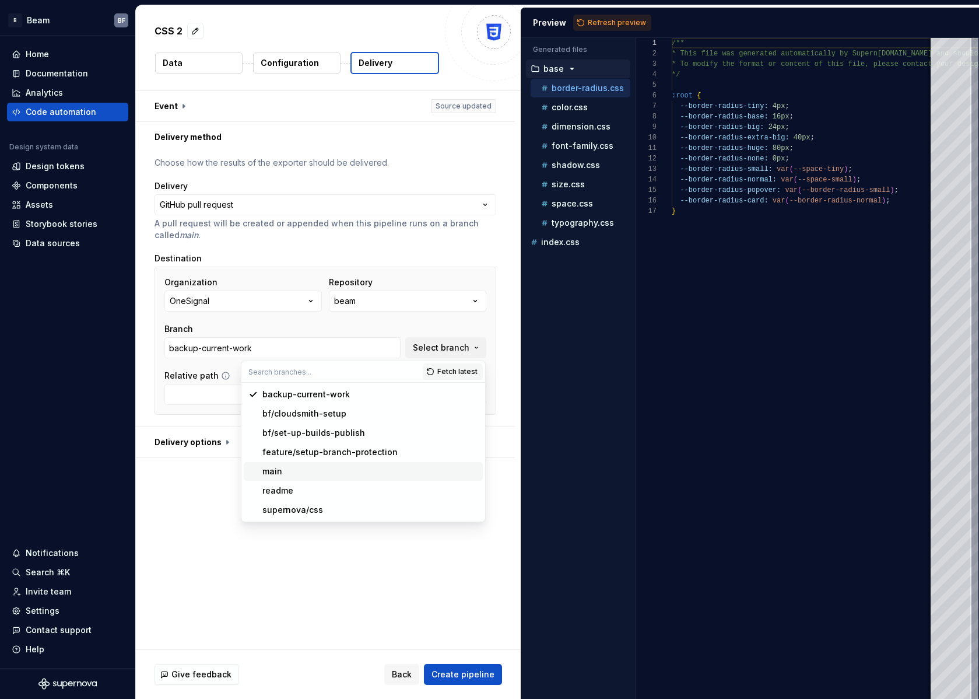
click at [305, 471] on div "main" at bounding box center [371, 472] width 216 height 12
type input "main"
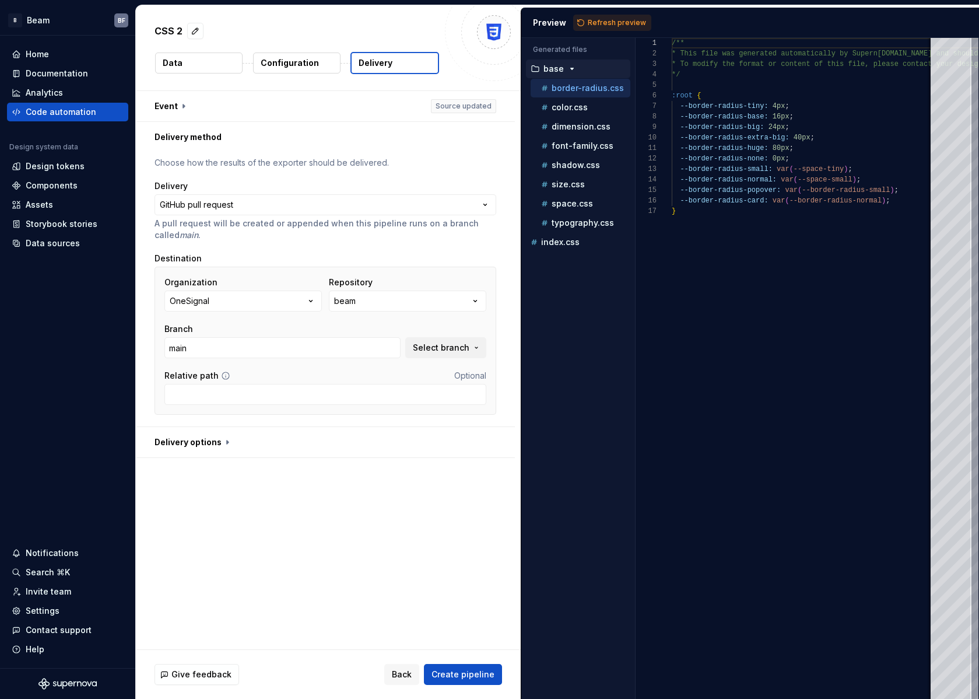
click at [435, 476] on div "**********" at bounding box center [328, 370] width 385 height 558
click at [467, 351] on span "Select branch" at bounding box center [441, 348] width 57 height 12
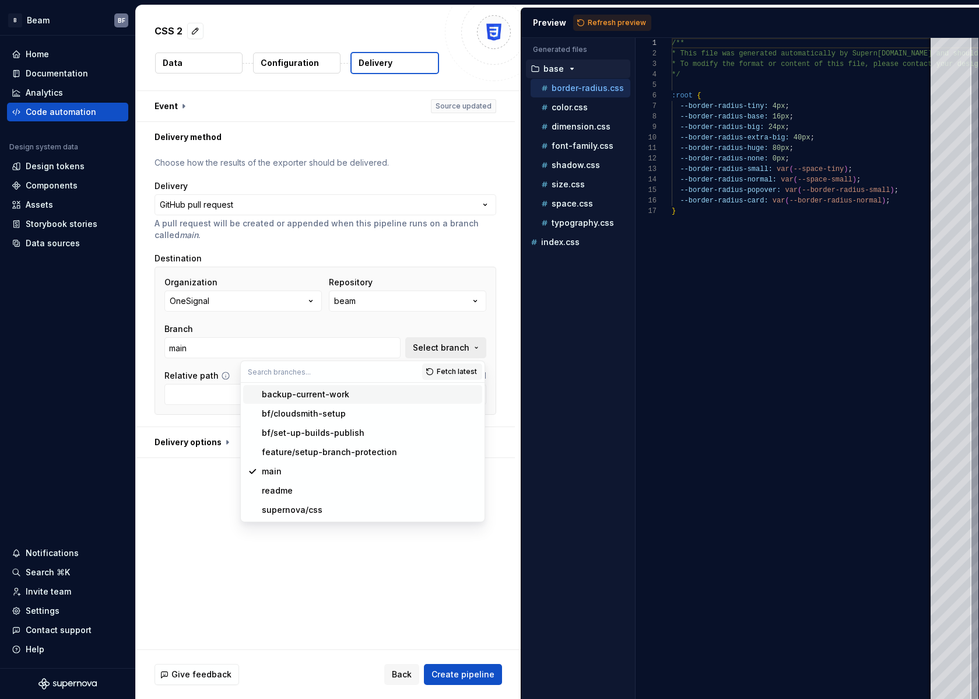
click at [467, 351] on span "Select branch" at bounding box center [441, 348] width 57 height 12
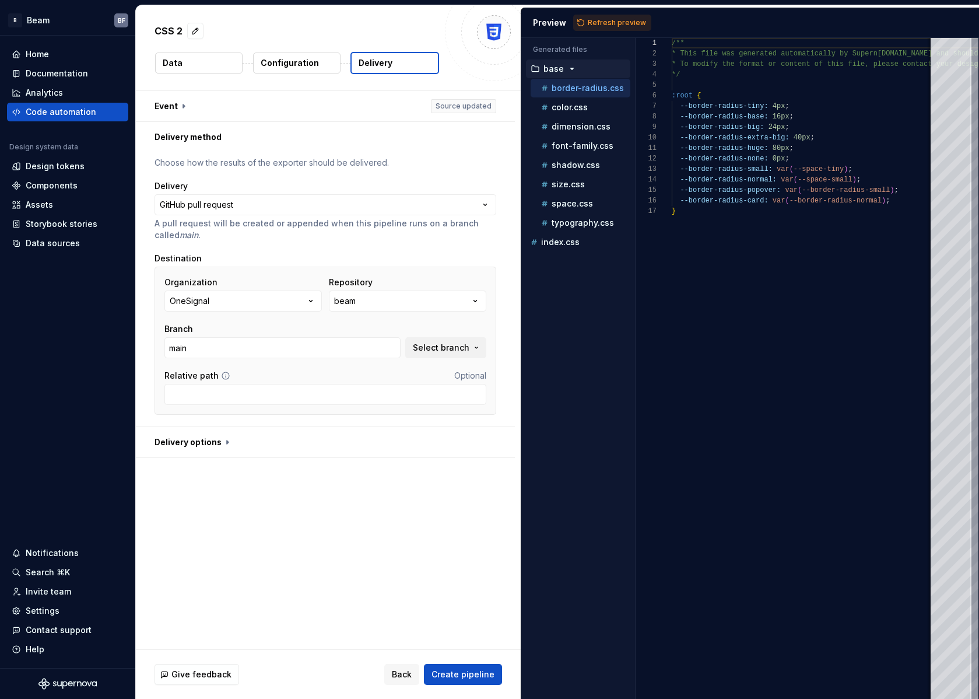
click at [316, 233] on p "A pull request will be created or appended when this pipeline runs on a branch …" at bounding box center [326, 229] width 342 height 23
click at [320, 392] on input "Relative path" at bounding box center [326, 394] width 322 height 21
type input "/packages/tokens/src"
click at [409, 566] on div "**********" at bounding box center [328, 370] width 385 height 558
click at [214, 449] on button "button" at bounding box center [325, 442] width 379 height 30
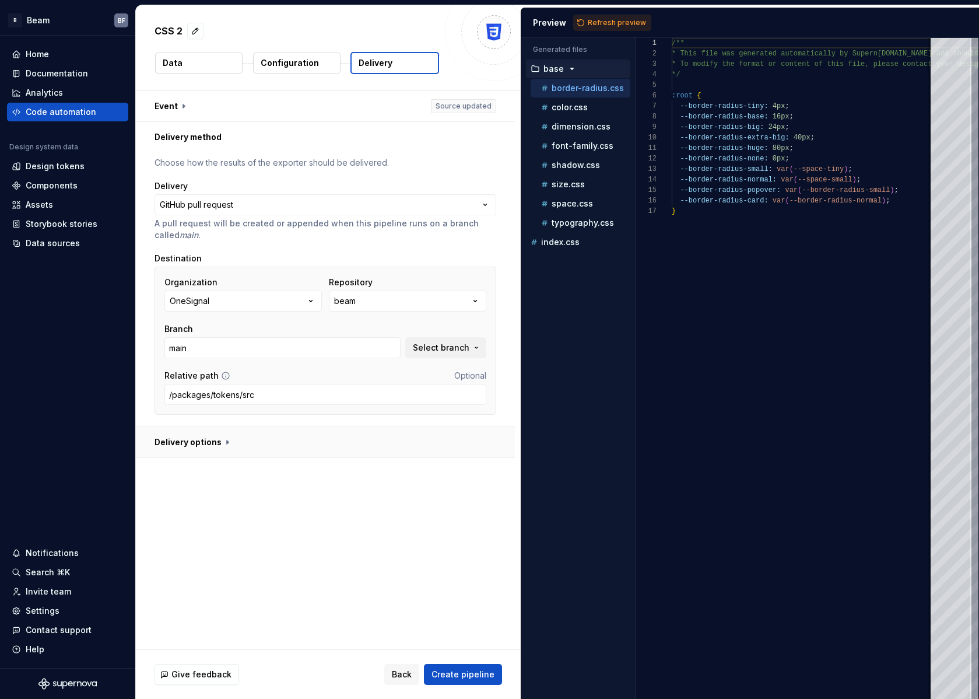
type textarea "*"
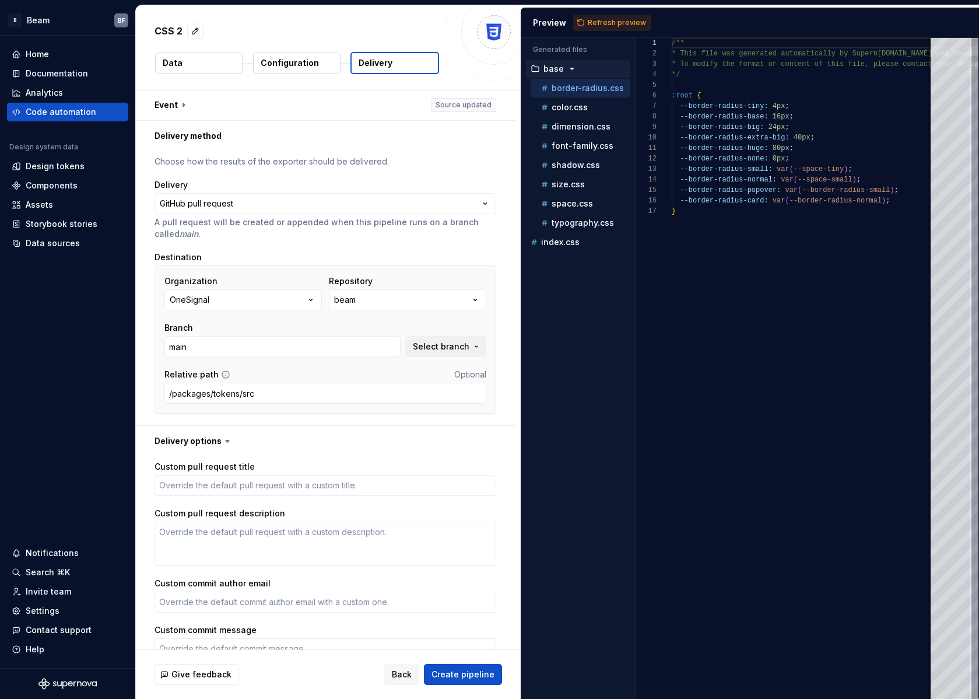
scroll to position [0, 0]
click at [227, 441] on icon at bounding box center [228, 442] width 12 height 12
click at [222, 443] on icon at bounding box center [228, 442] width 12 height 12
click at [215, 441] on button "button" at bounding box center [325, 442] width 379 height 30
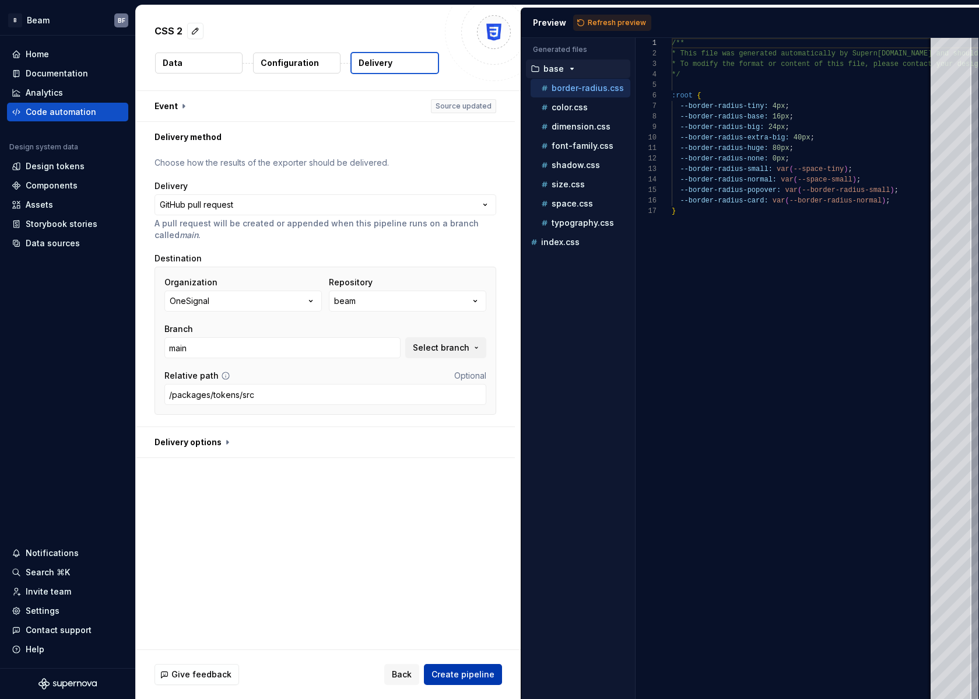
click at [475, 674] on span "Create pipeline" at bounding box center [463, 675] width 63 height 12
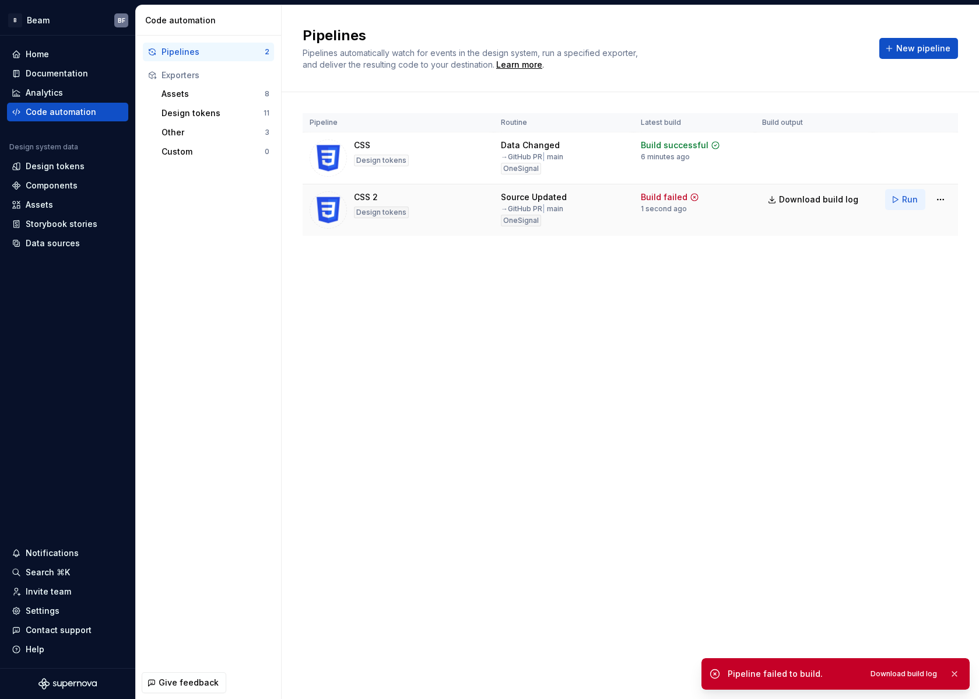
click at [899, 195] on button "Run" at bounding box center [906, 199] width 40 height 21
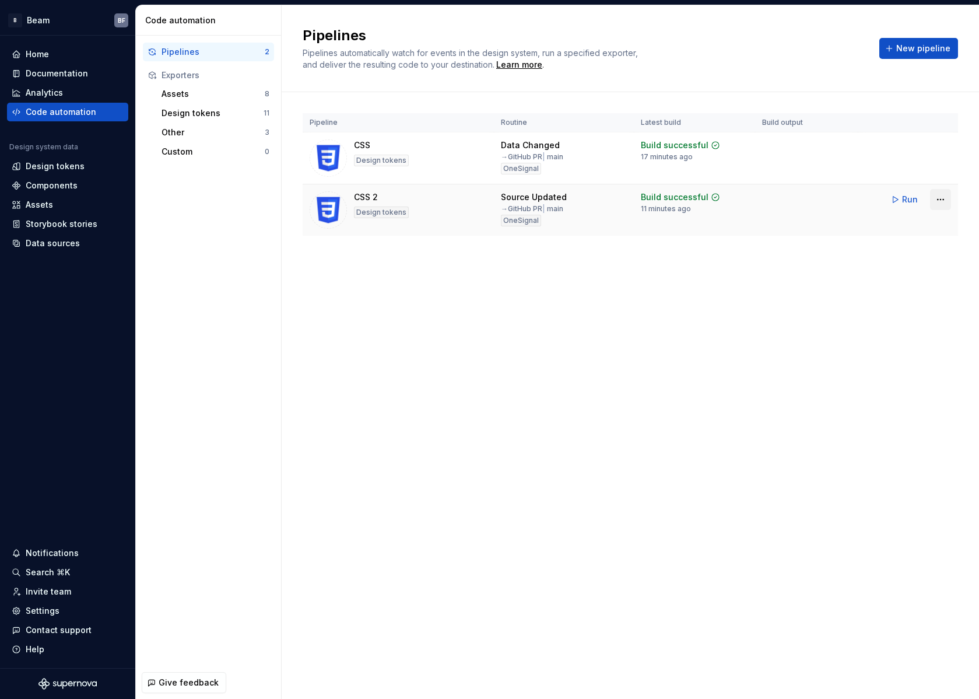
click at [937, 201] on html "B Beam BF Home Documentation Analytics Code automation Design system data Desig…" at bounding box center [489, 349] width 979 height 699
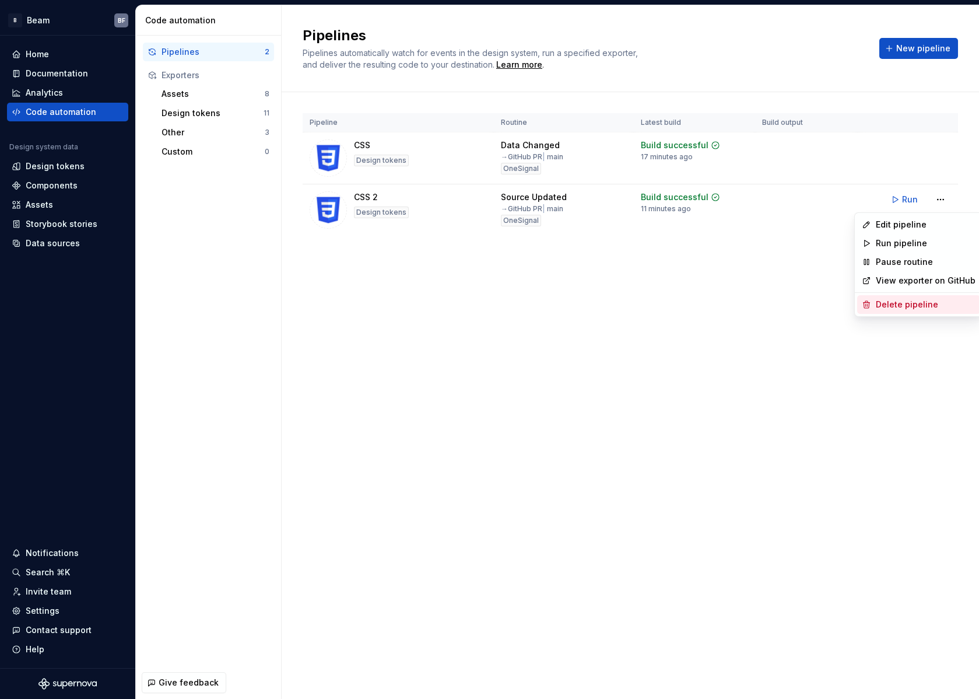
click at [925, 301] on div "Delete pipeline" at bounding box center [926, 305] width 100 height 12
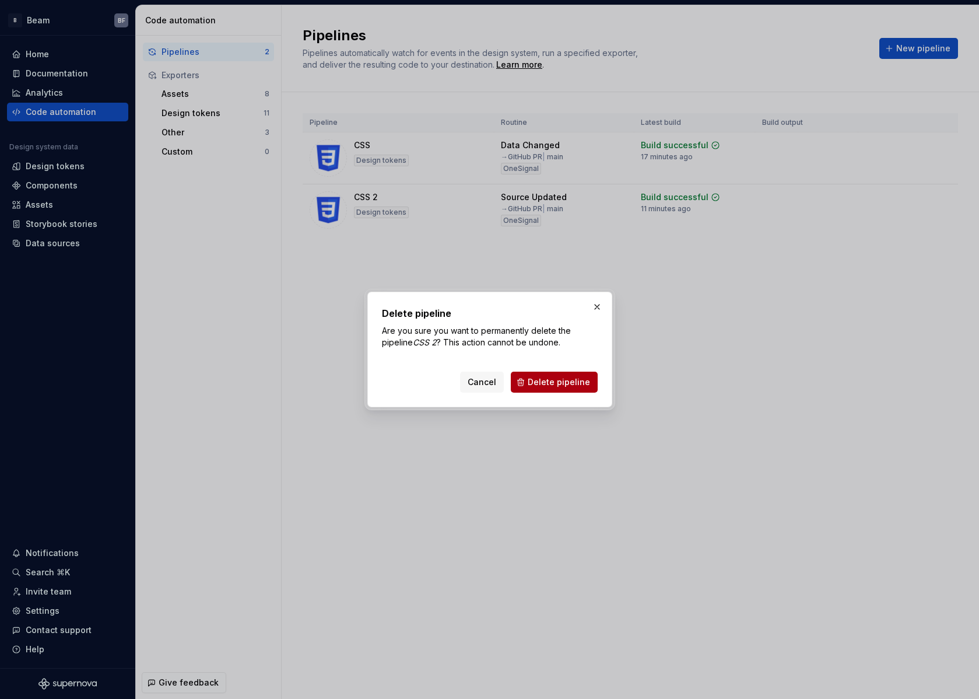
click at [558, 383] on span "Delete pipeline" at bounding box center [559, 382] width 62 height 12
